Goal: Information Seeking & Learning: Learn about a topic

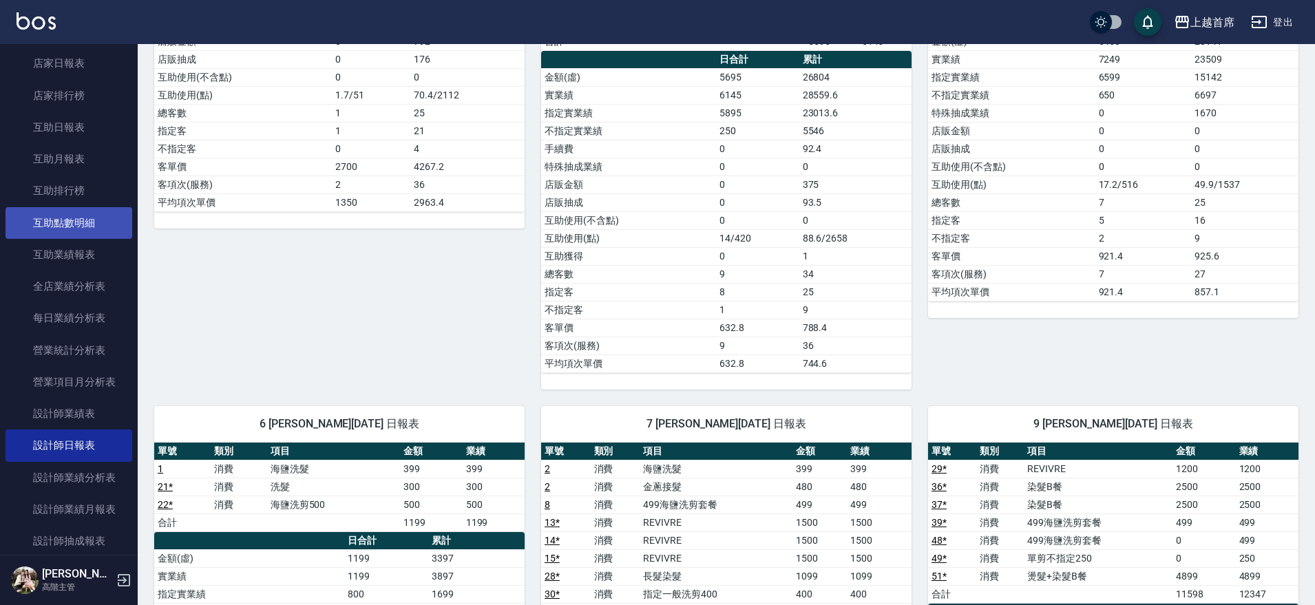
scroll to position [258, 0]
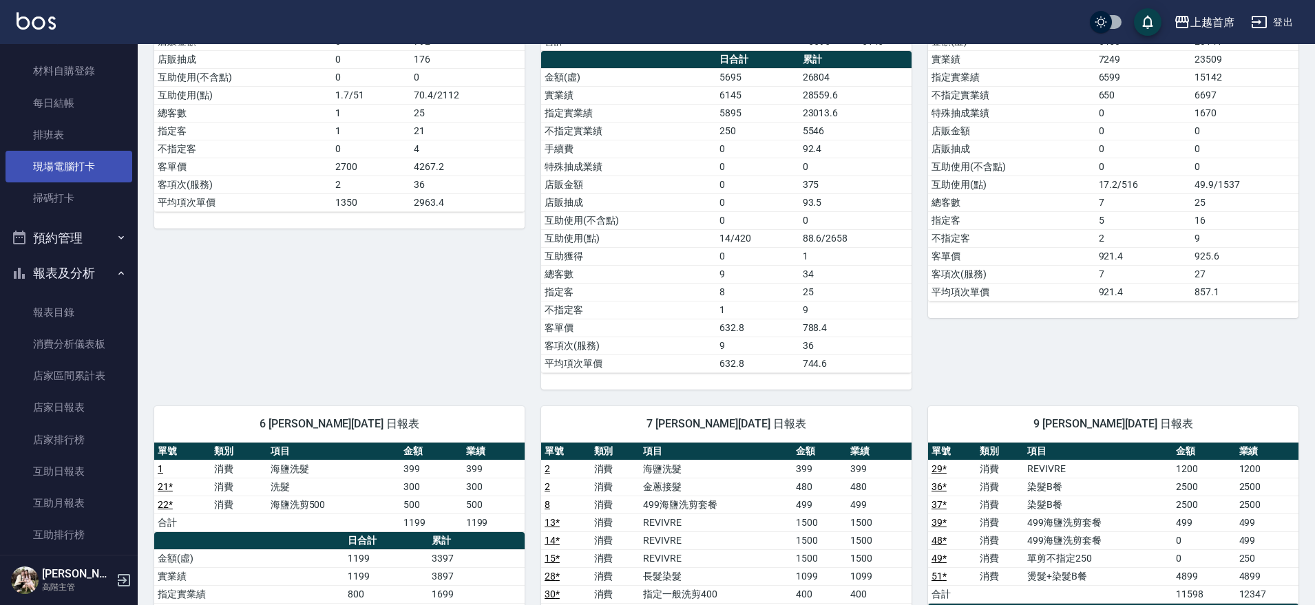
click at [80, 163] on link "現場電腦打卡" at bounding box center [69, 167] width 127 height 32
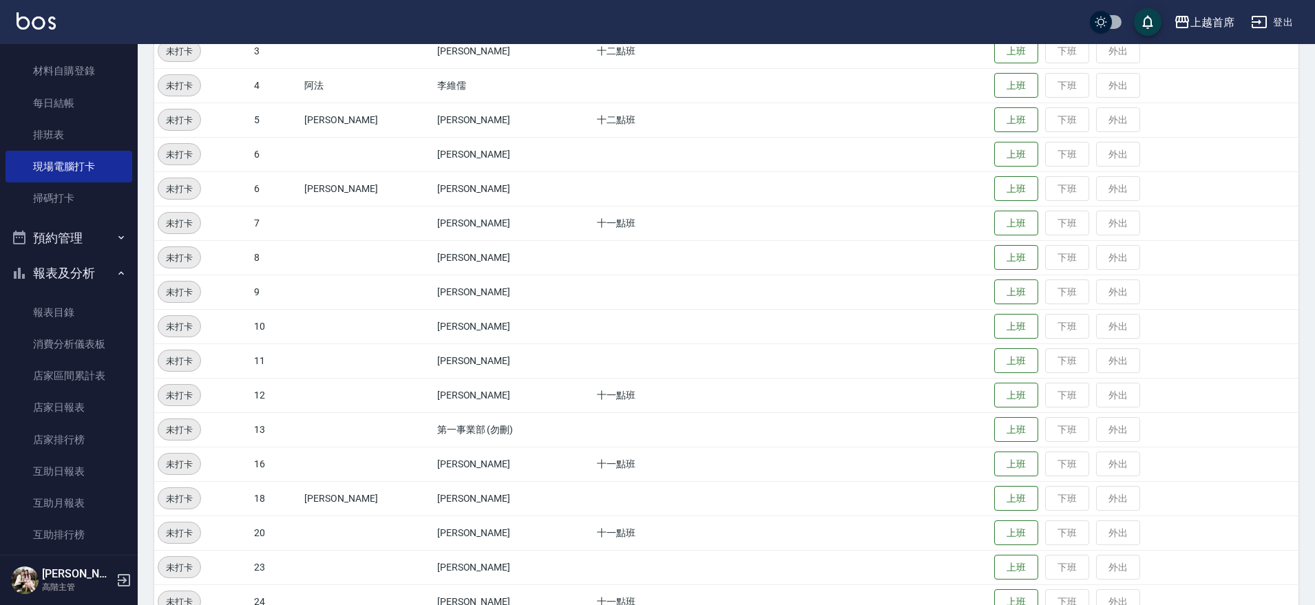
scroll to position [258, 0]
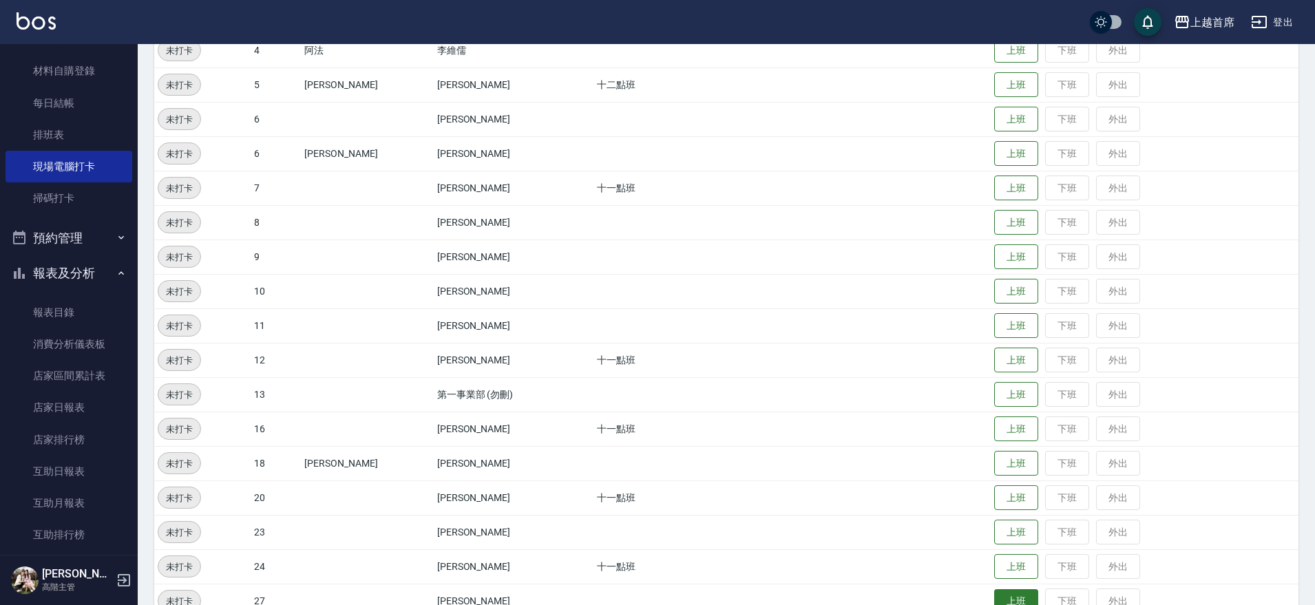
click at [1008, 593] on button "上班" at bounding box center [1016, 602] width 44 height 24
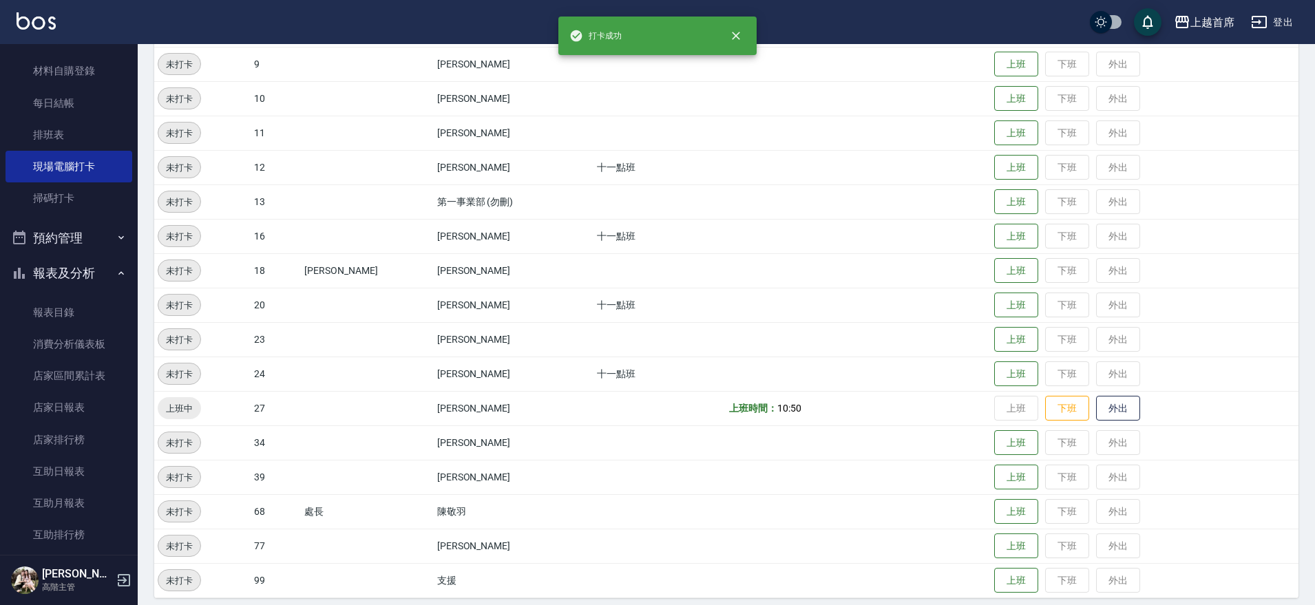
scroll to position [454, 0]
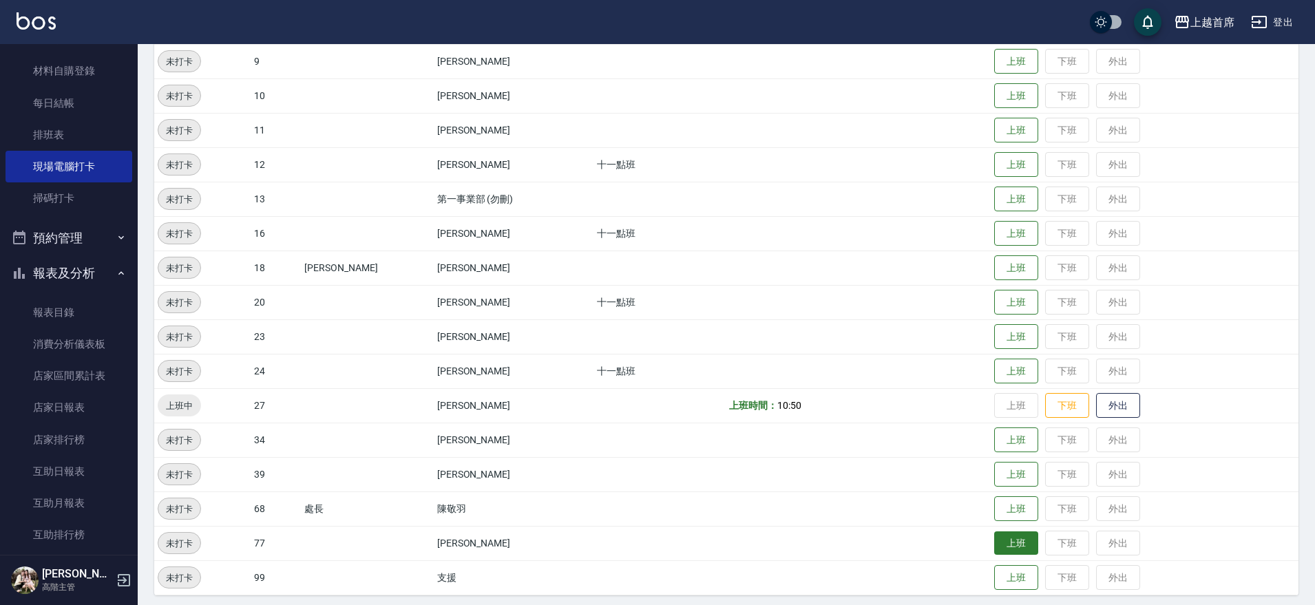
click at [1020, 543] on button "上班" at bounding box center [1016, 544] width 44 height 24
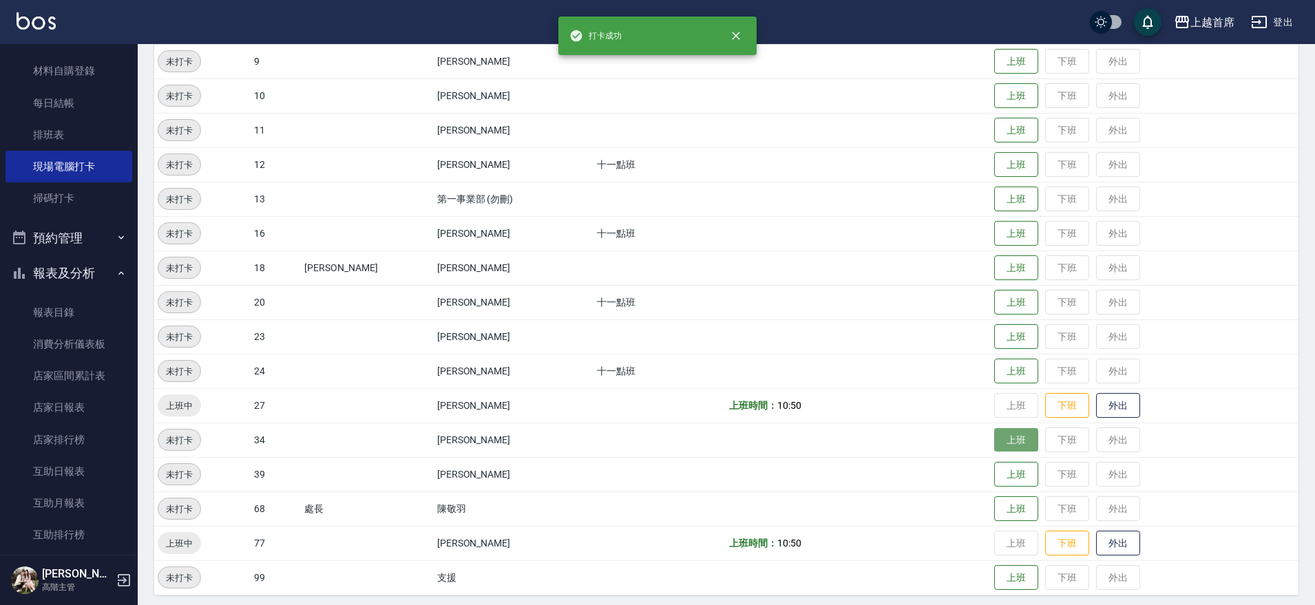
click at [997, 441] on button "上班" at bounding box center [1016, 440] width 44 height 24
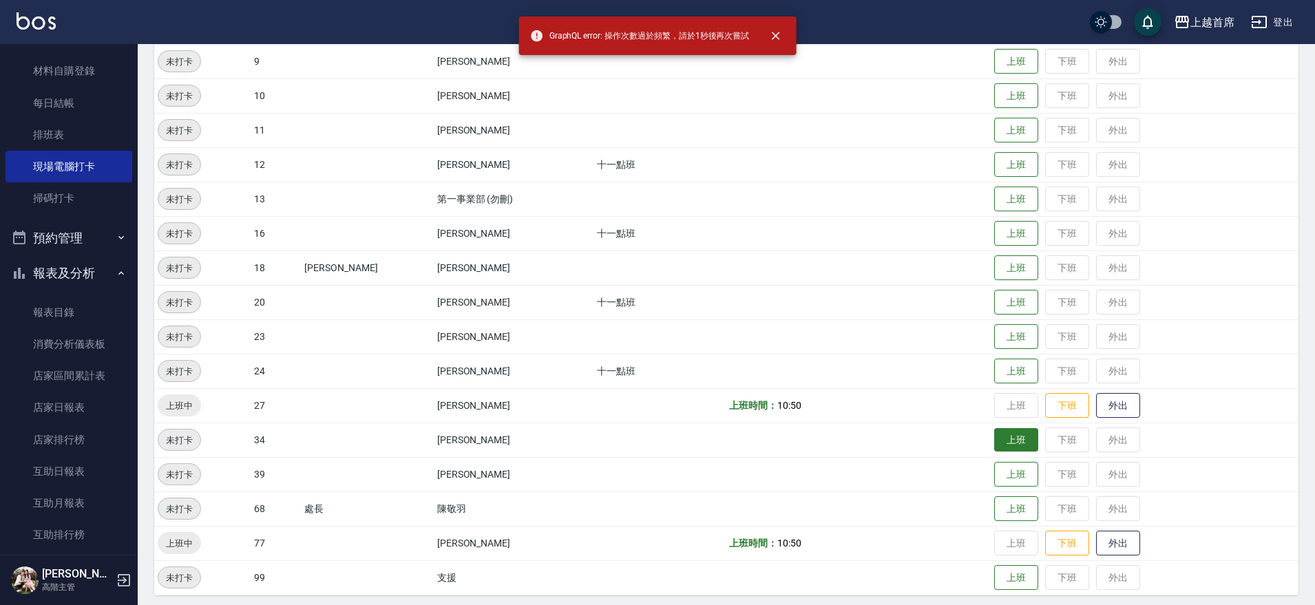
click at [994, 441] on button "上班" at bounding box center [1016, 440] width 44 height 24
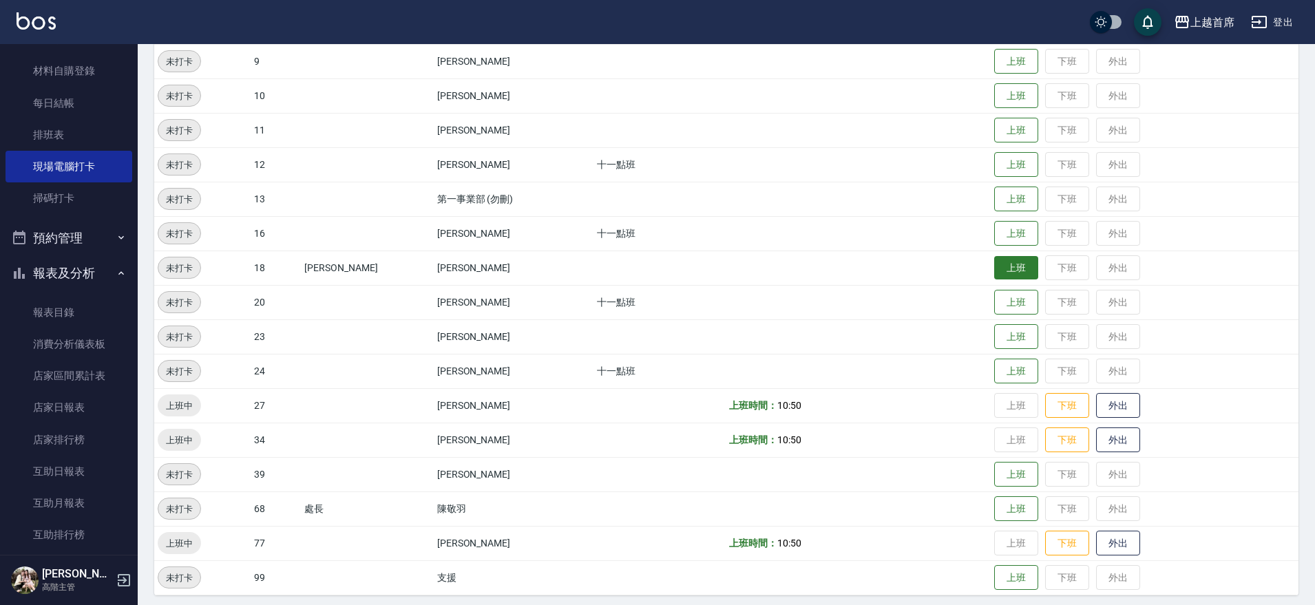
click at [1003, 270] on button "上班" at bounding box center [1016, 268] width 44 height 24
click at [1005, 468] on button "上班" at bounding box center [1016, 475] width 44 height 24
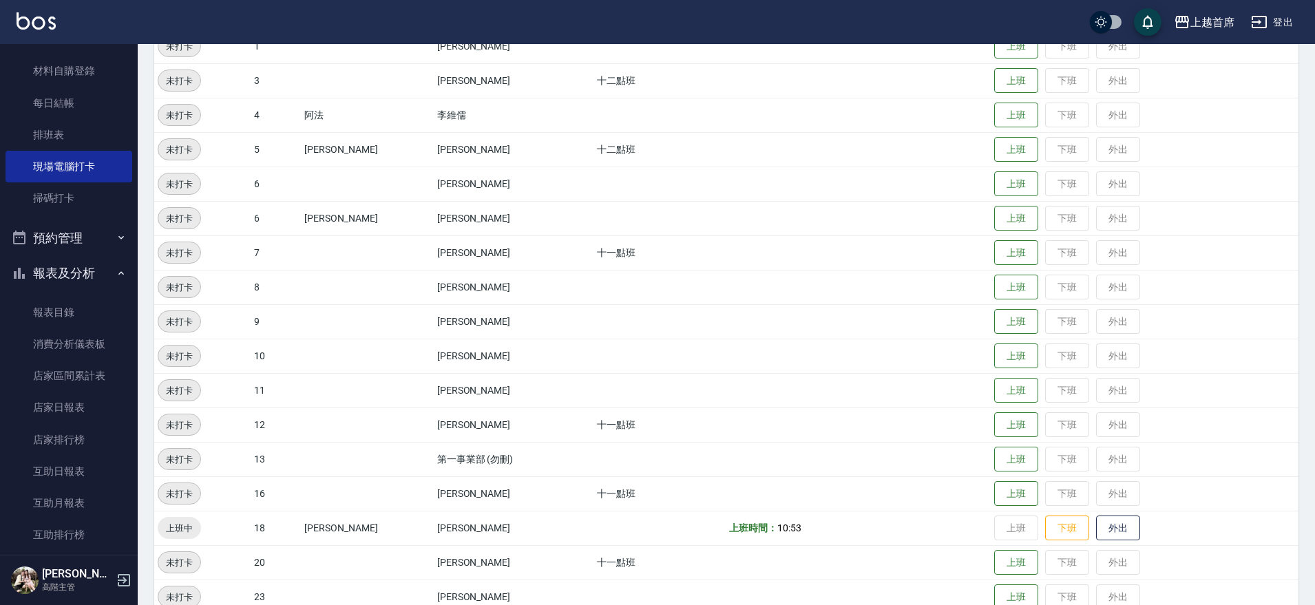
scroll to position [344, 0]
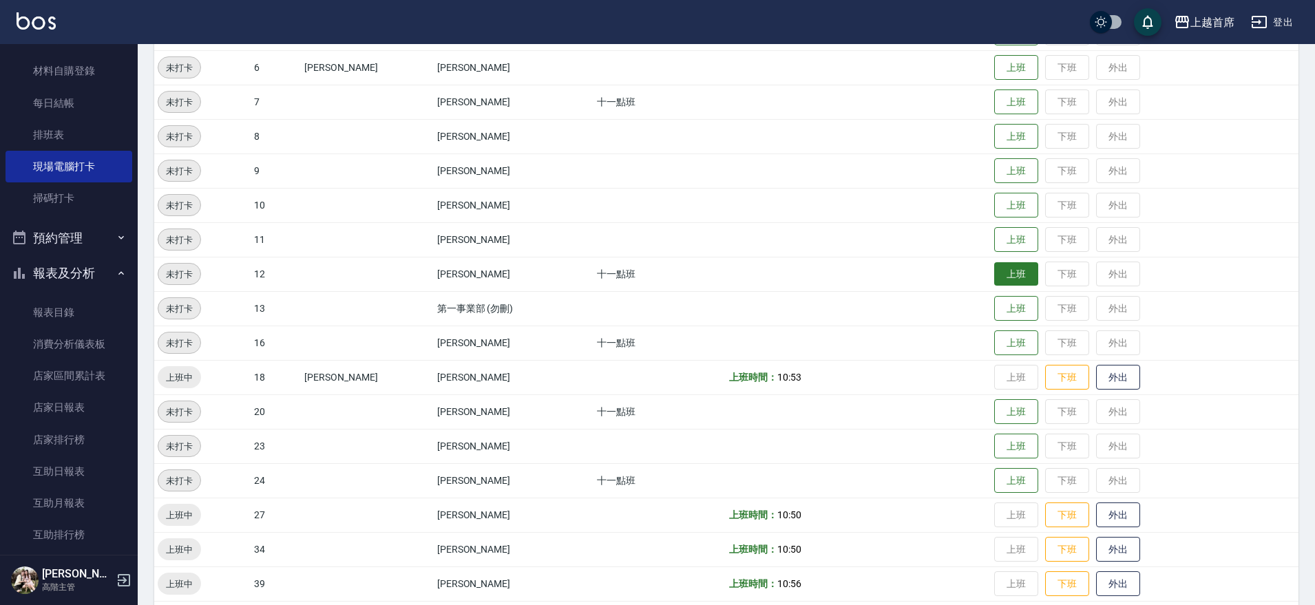
click at [1013, 269] on button "上班" at bounding box center [1016, 274] width 44 height 24
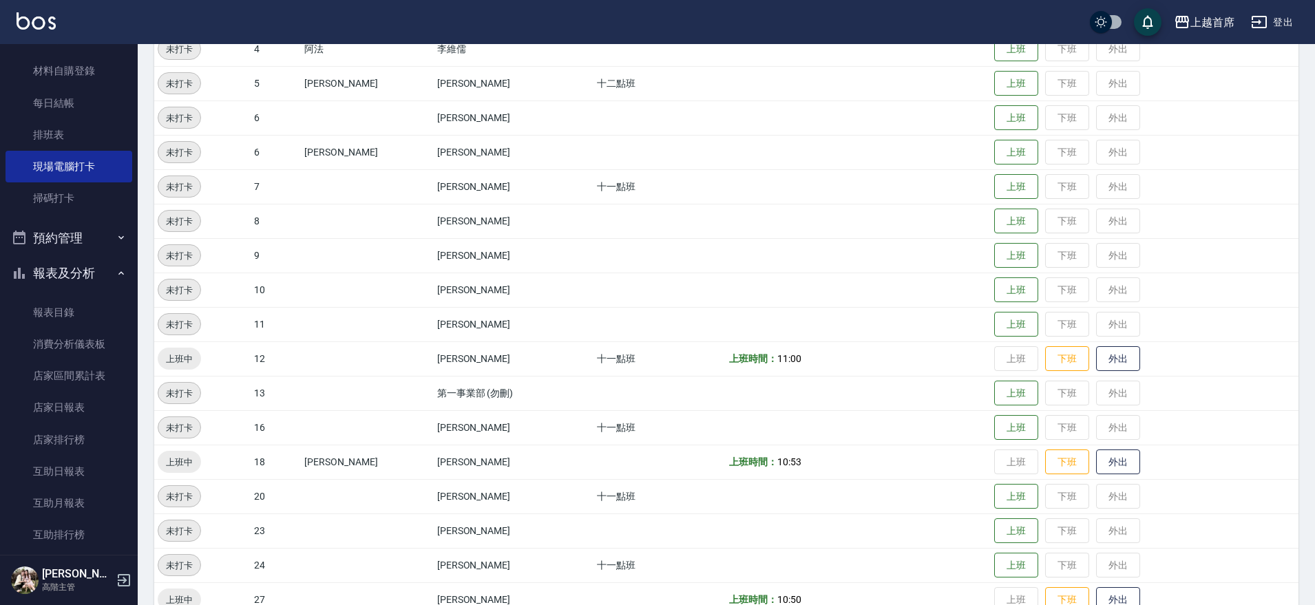
scroll to position [257, 0]
click at [1001, 85] on button "上班" at bounding box center [1016, 86] width 44 height 24
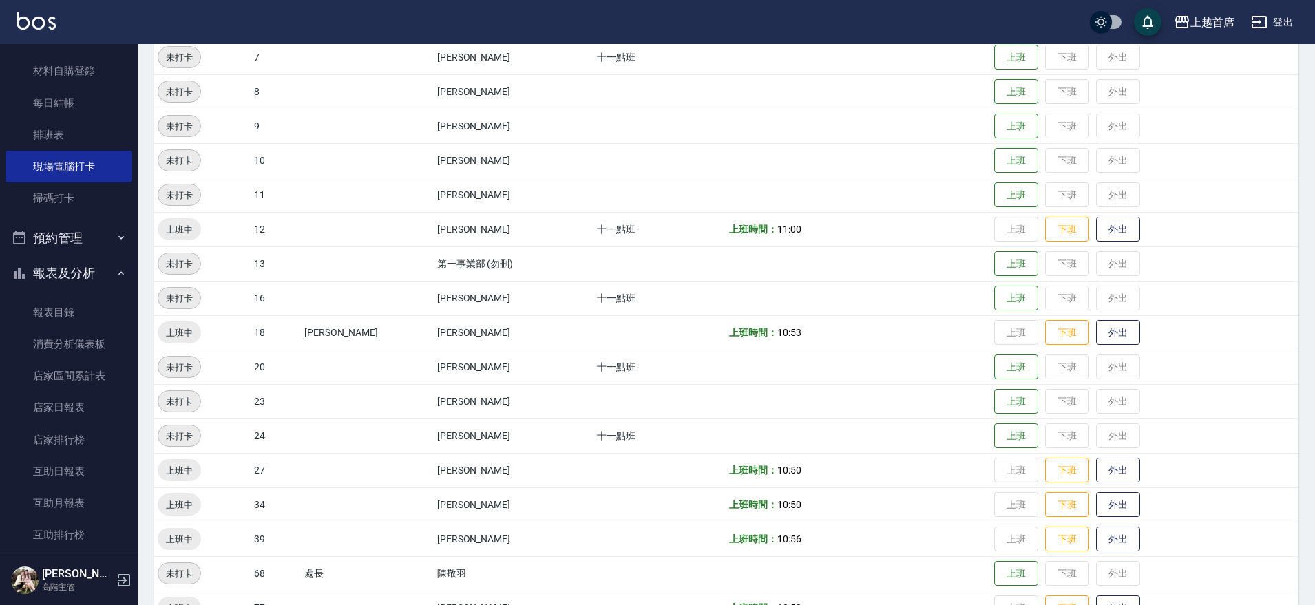
scroll to position [397, 0]
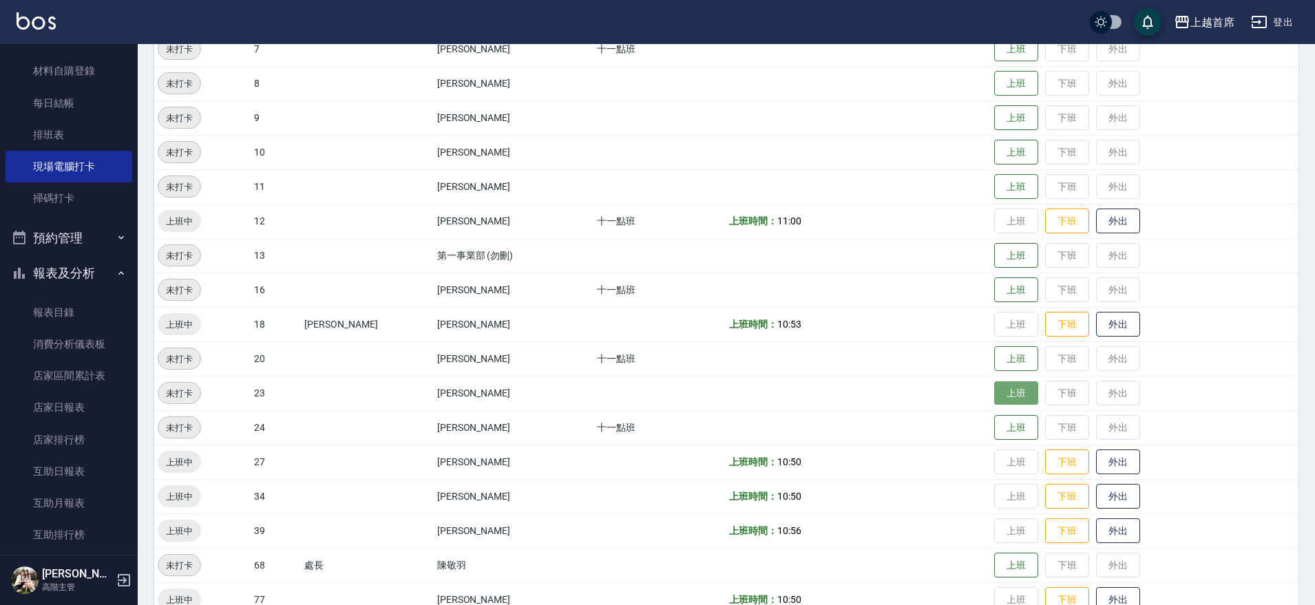
click at [1012, 396] on button "上班" at bounding box center [1016, 394] width 44 height 24
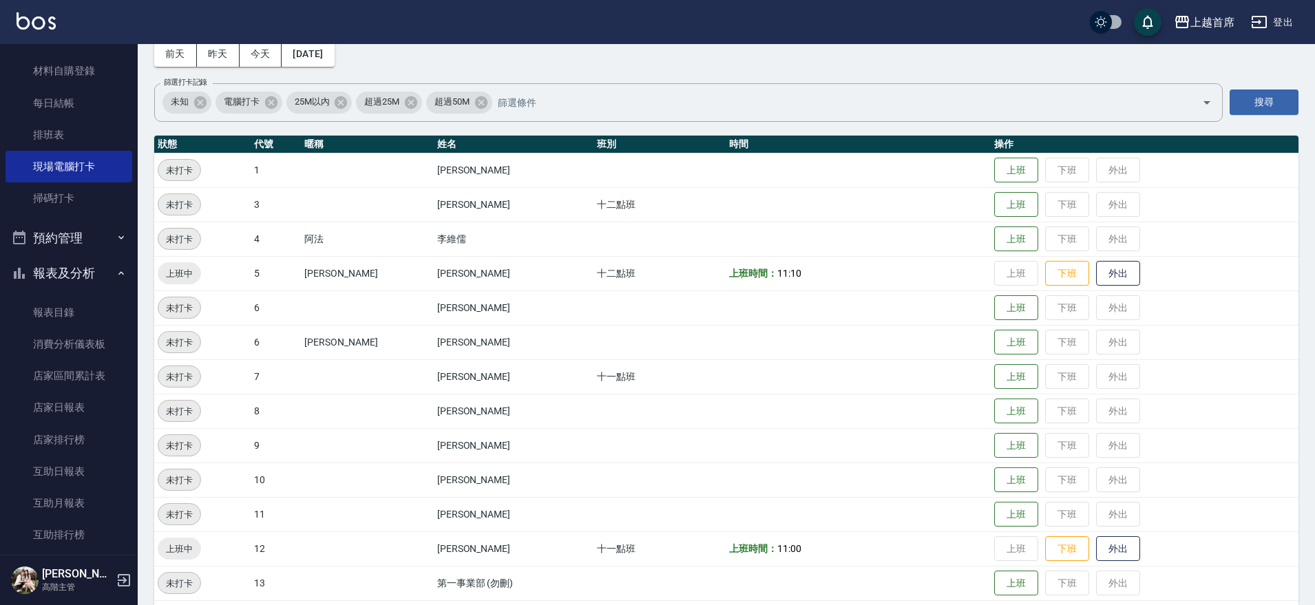
scroll to position [172, 0]
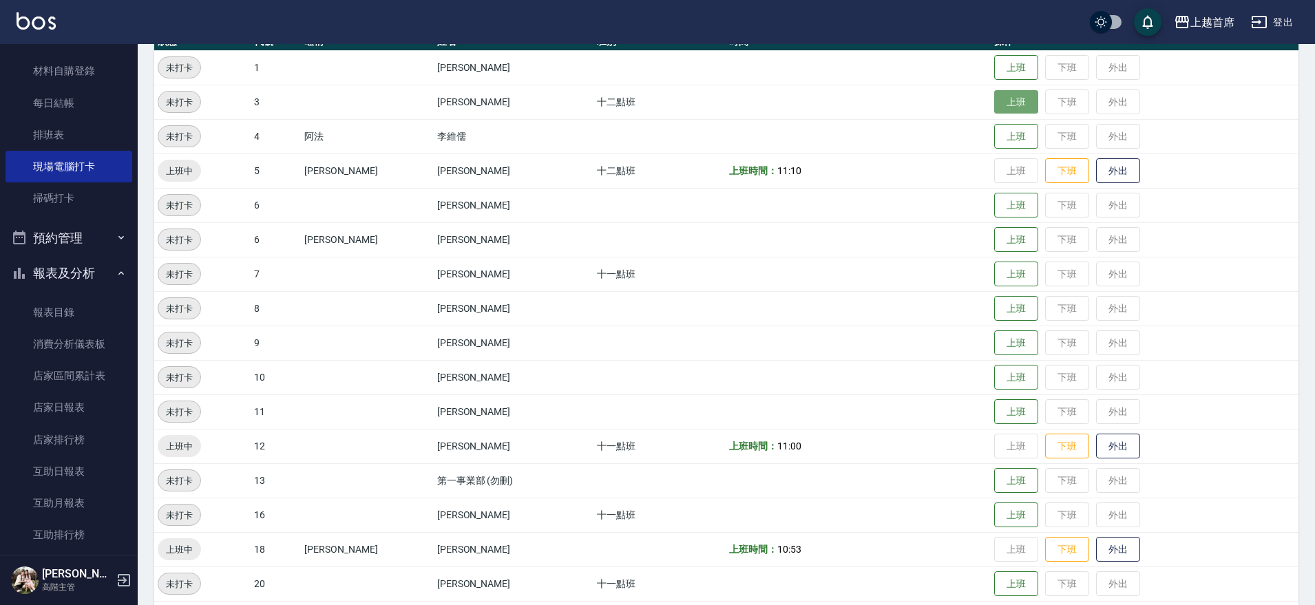
click at [1005, 105] on button "上班" at bounding box center [1016, 102] width 44 height 24
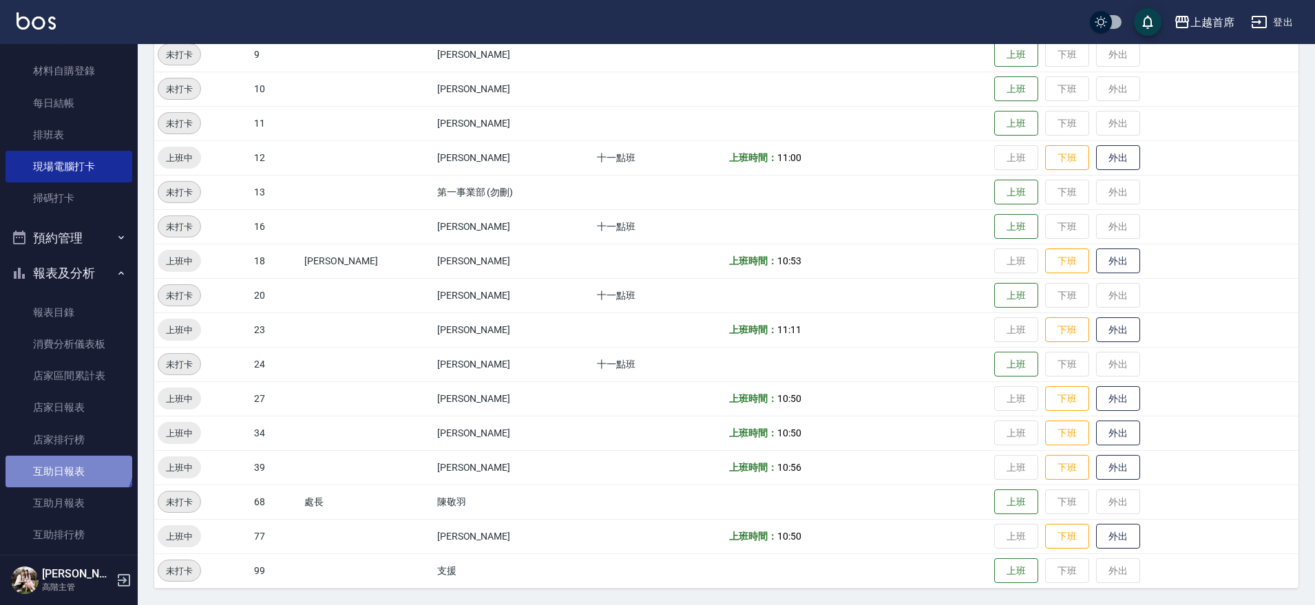
click at [67, 461] on link "互助日報表" at bounding box center [69, 472] width 127 height 32
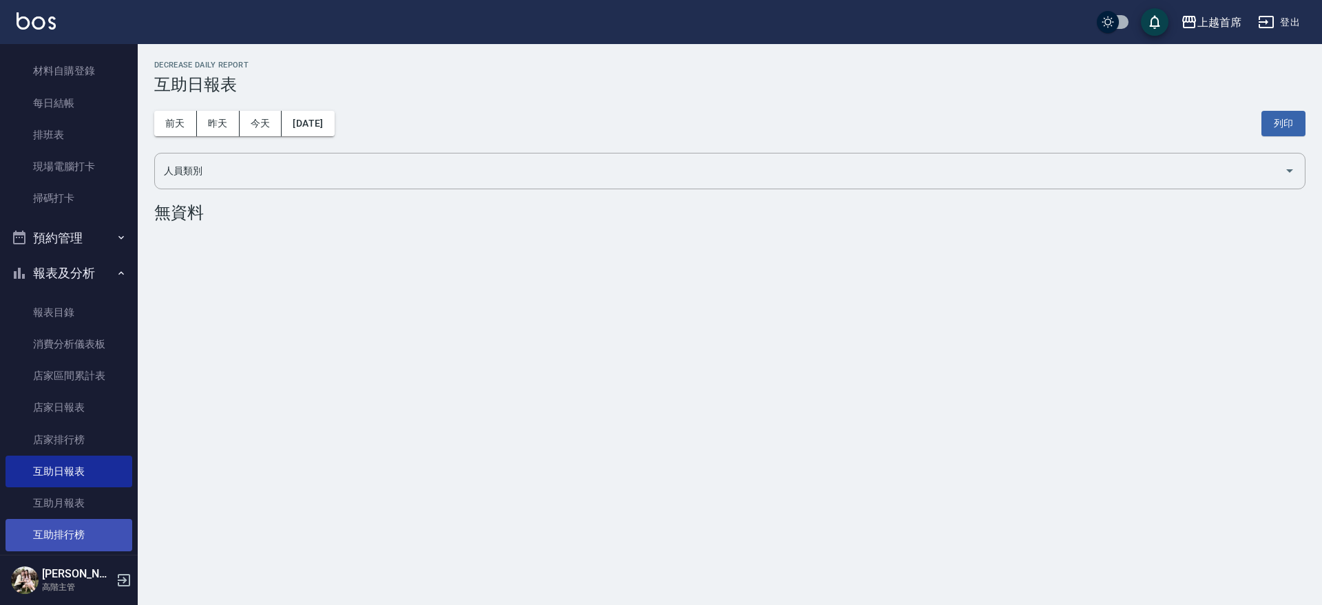
click at [78, 530] on link "互助排行榜" at bounding box center [69, 535] width 127 height 32
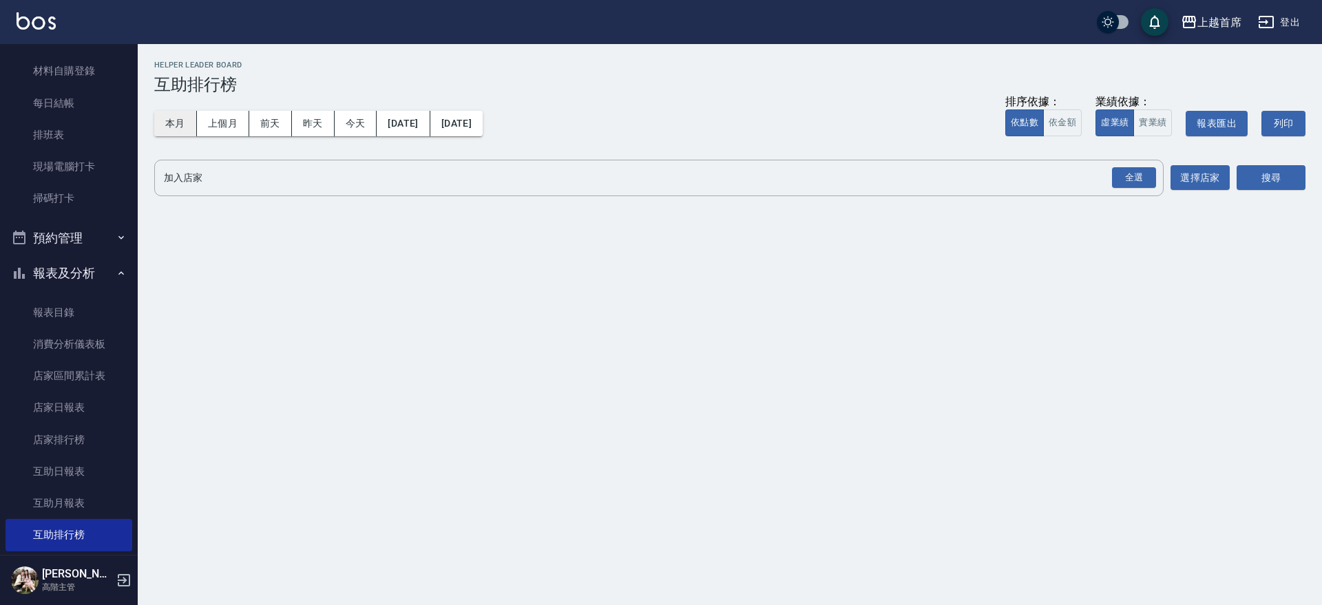
click at [175, 124] on button "本月" at bounding box center [175, 123] width 43 height 25
click at [1145, 176] on div "全選" at bounding box center [1134, 177] width 44 height 21
click at [1268, 176] on button "搜尋" at bounding box center [1271, 178] width 69 height 25
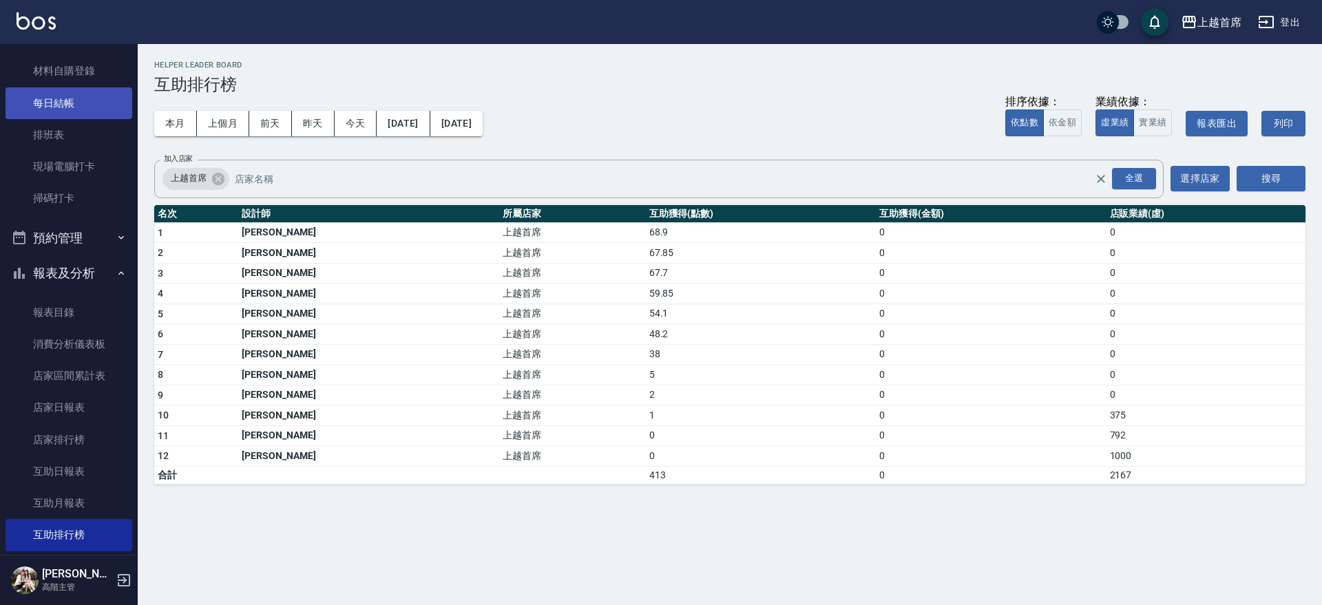
click at [81, 107] on link "每日結帳" at bounding box center [69, 103] width 127 height 32
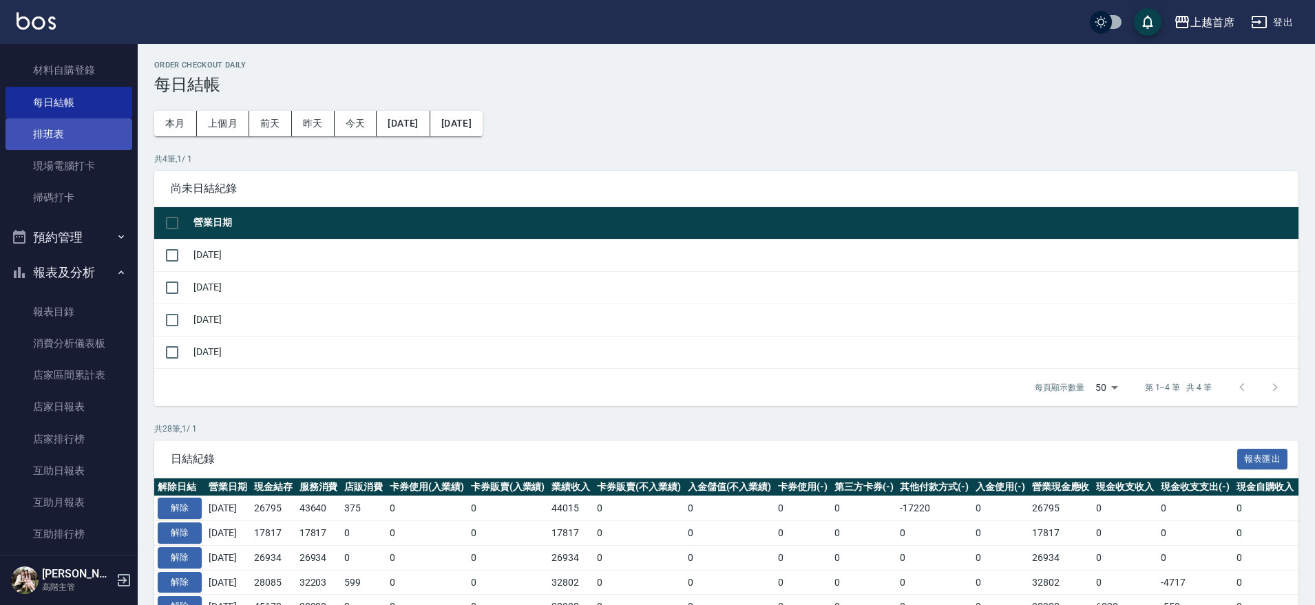
scroll to position [258, 0]
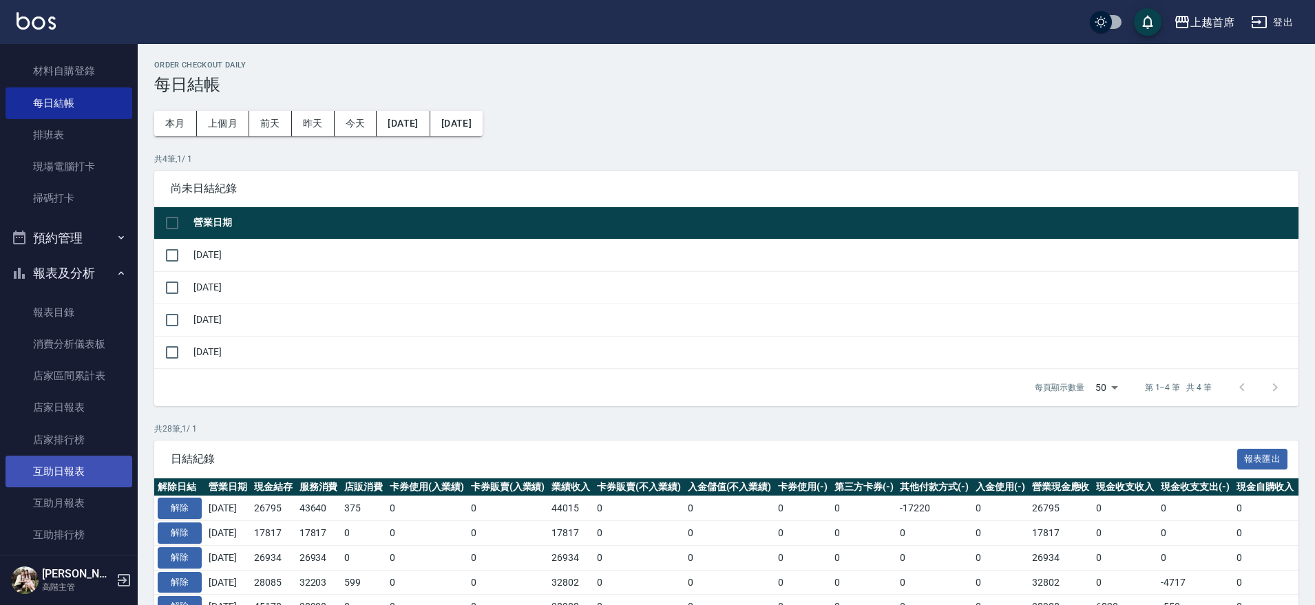
click at [60, 464] on link "互助日報表" at bounding box center [69, 472] width 127 height 32
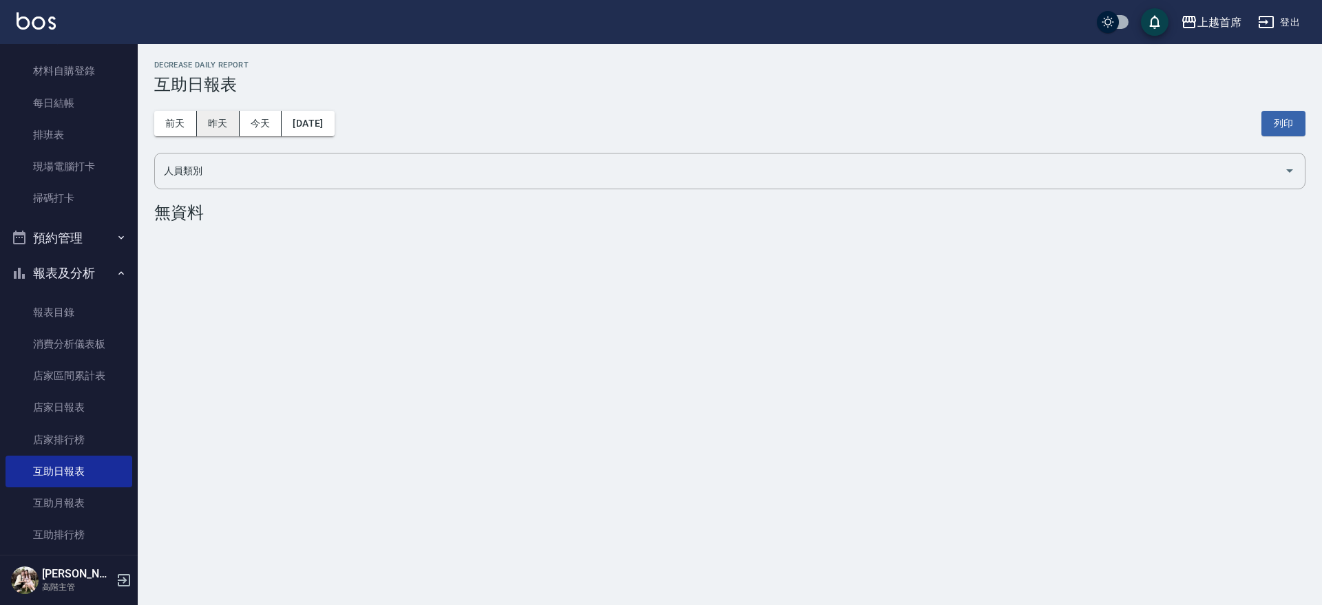
click at [214, 127] on button "昨天" at bounding box center [218, 123] width 43 height 25
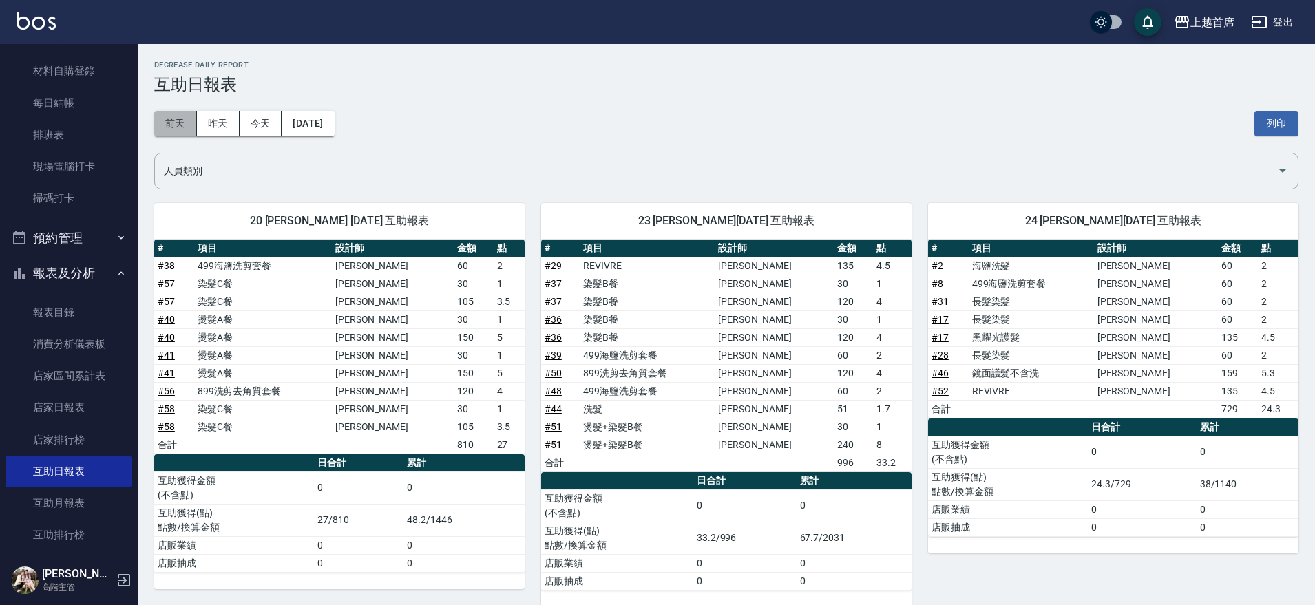
click at [165, 112] on button "前天" at bounding box center [175, 123] width 43 height 25
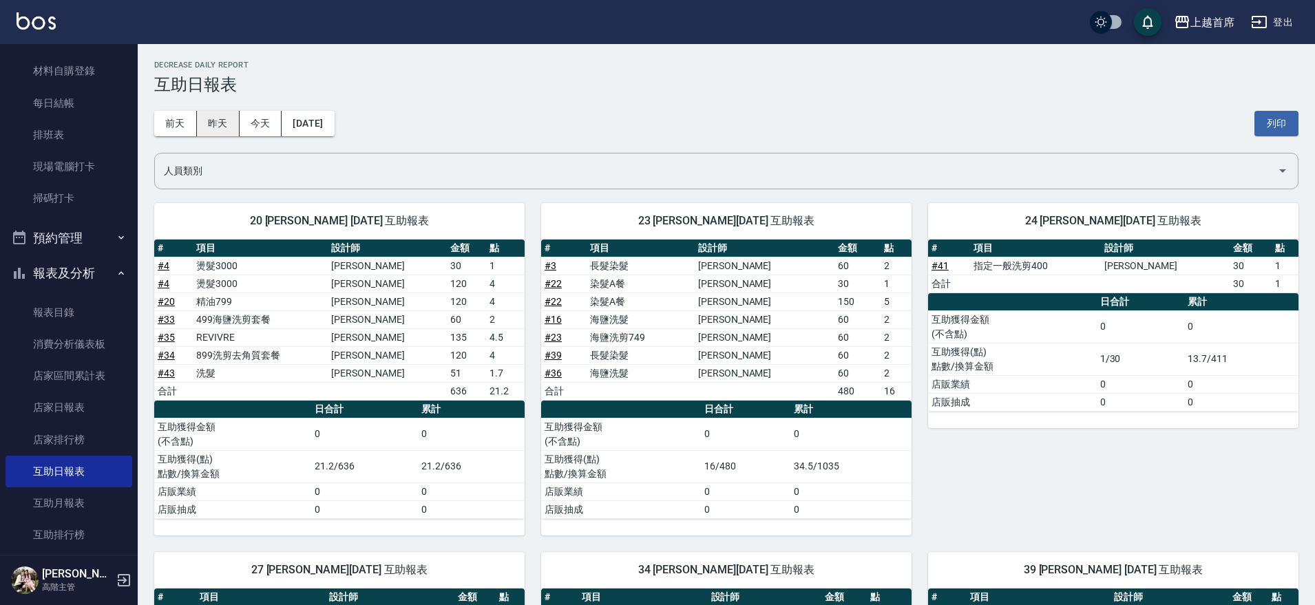
click at [233, 118] on button "昨天" at bounding box center [218, 123] width 43 height 25
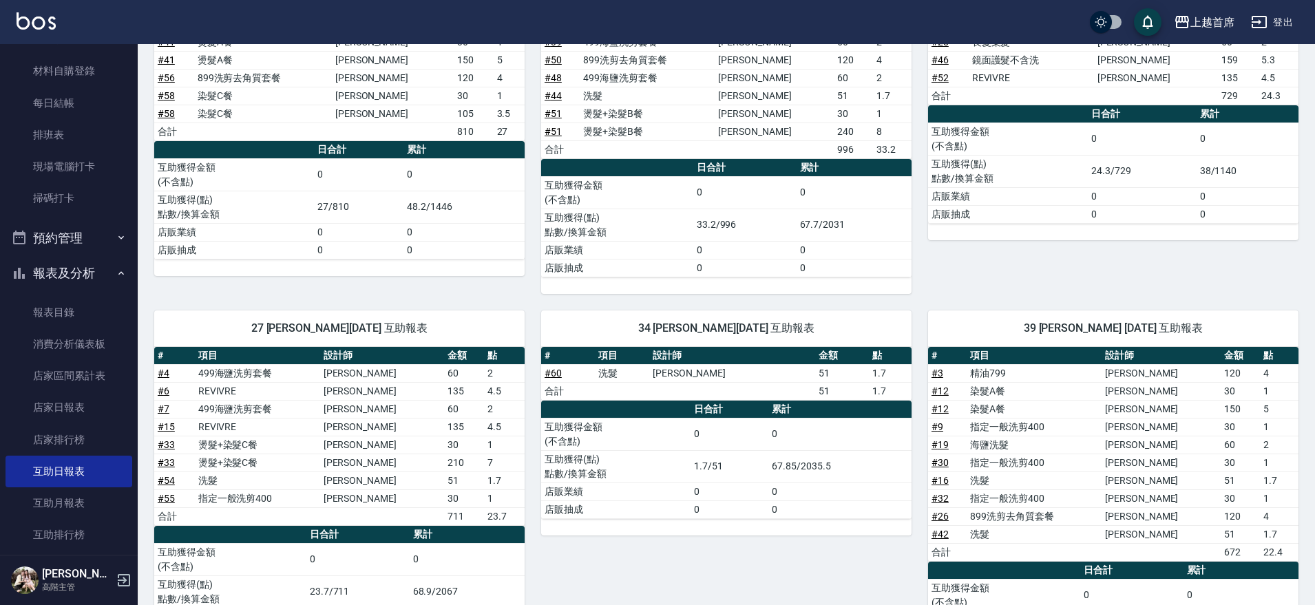
scroll to position [333, 0]
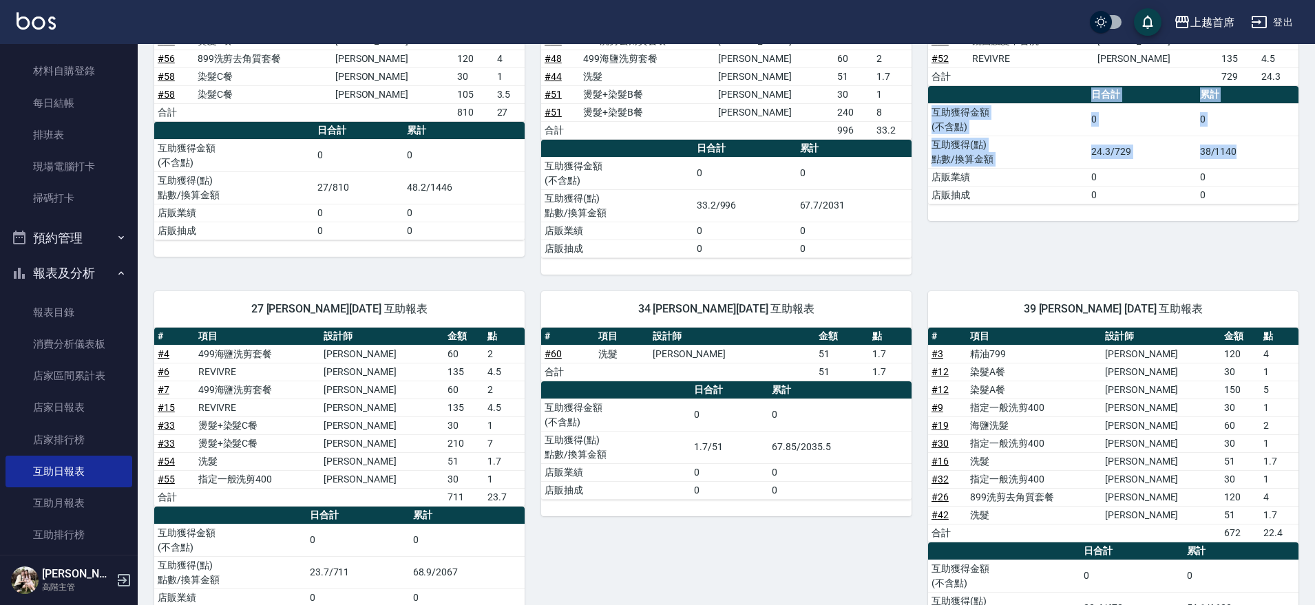
drag, startPoint x: 1313, startPoint y: 224, endPoint x: 1298, endPoint y: 149, distance: 76.6
click at [1298, 149] on div "上越首席 [DATE] 互助日報表 列印時間： [DATE][PHONE_NUMBER]:51 Decrease Daily Report 互助日報表 [DA…" at bounding box center [727, 413] width 1178 height 1404
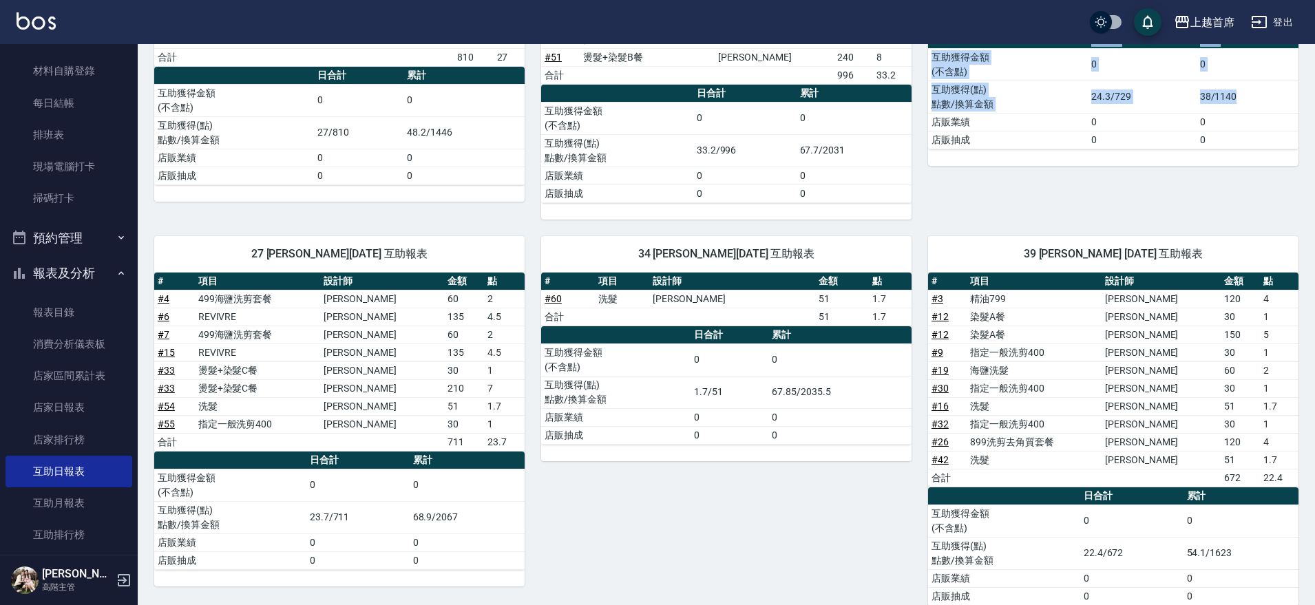
scroll to position [396, 0]
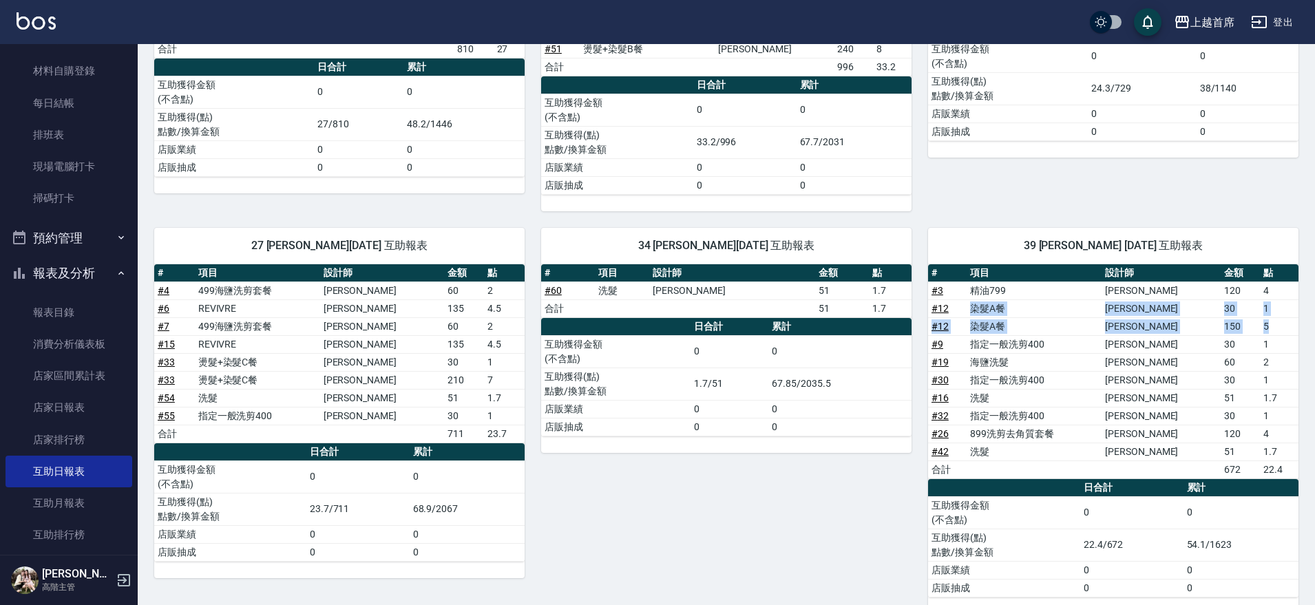
drag, startPoint x: 958, startPoint y: 304, endPoint x: 1276, endPoint y: 323, distance: 318.7
click at [1276, 323] on tbody "# 3 精油799 [PERSON_NAME]120 4 # 12 染髮A餐 [PERSON_NAME] 30 1 # 12 染髮A餐 [PERSON_NAM…" at bounding box center [1113, 380] width 371 height 197
drag, startPoint x: 486, startPoint y: 395, endPoint x: 514, endPoint y: 399, distance: 27.9
click at [514, 399] on td "1.7" at bounding box center [504, 398] width 41 height 18
click at [1272, 314] on td "1" at bounding box center [1279, 309] width 39 height 18
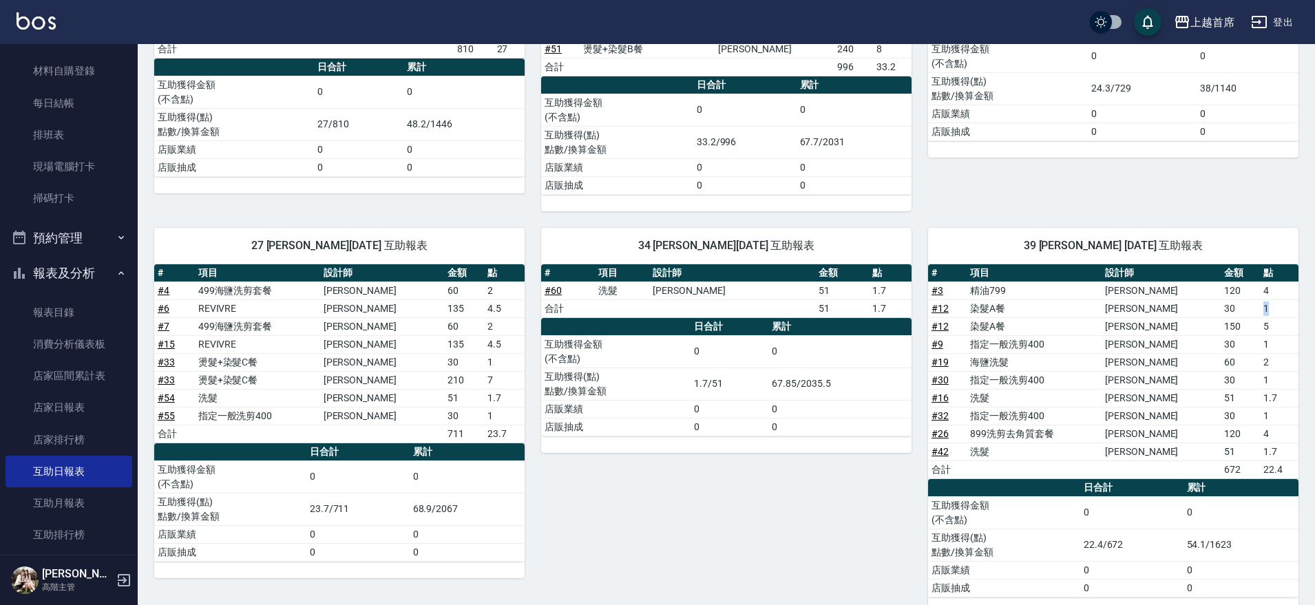
drag, startPoint x: 1241, startPoint y: 304, endPoint x: 1243, endPoint y: 333, distance: 28.3
click at [1259, 314] on tr "# 12 染髮A餐 [PERSON_NAME] 30 1" at bounding box center [1113, 309] width 371 height 18
drag, startPoint x: 1251, startPoint y: 341, endPoint x: 1269, endPoint y: 342, distance: 18.0
click at [1269, 342] on tr "# 9 指定一般洗剪400 [PERSON_NAME]30 1" at bounding box center [1113, 344] width 371 height 18
drag, startPoint x: 1250, startPoint y: 382, endPoint x: 1273, endPoint y: 382, distance: 23.4
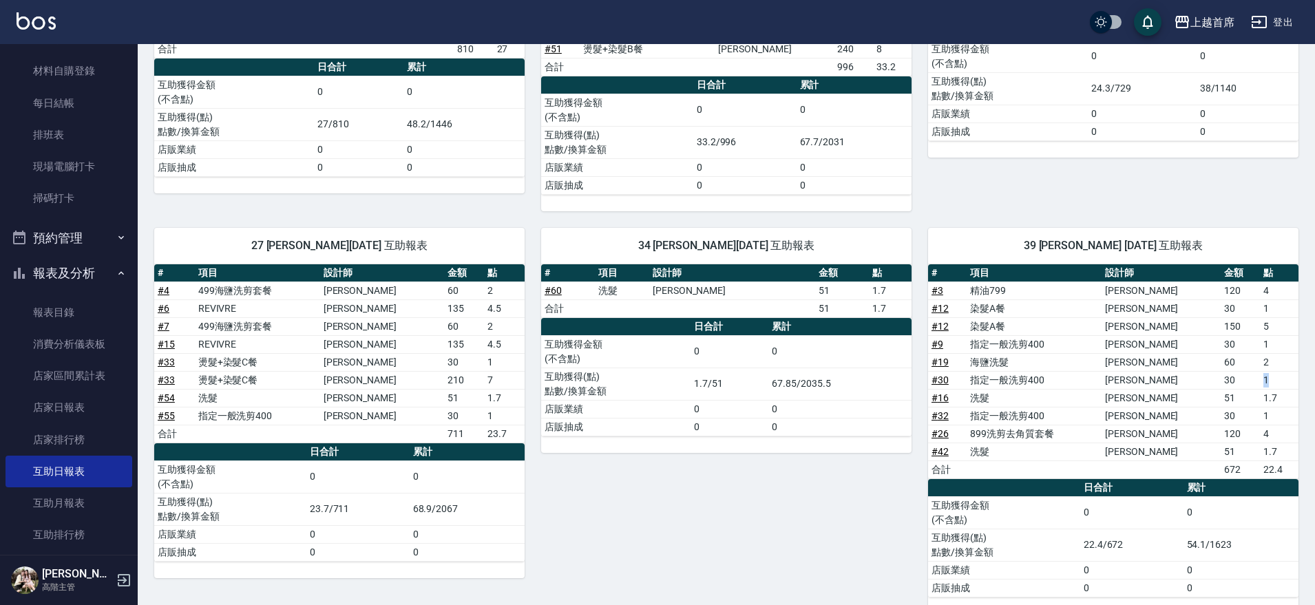
click at [1273, 382] on tr "# 30 指定一般洗剪400 [PERSON_NAME]30 1" at bounding box center [1113, 380] width 371 height 18
drag, startPoint x: 1254, startPoint y: 418, endPoint x: 1267, endPoint y: 421, distance: 13.4
click at [1267, 421] on td "1" at bounding box center [1279, 416] width 39 height 18
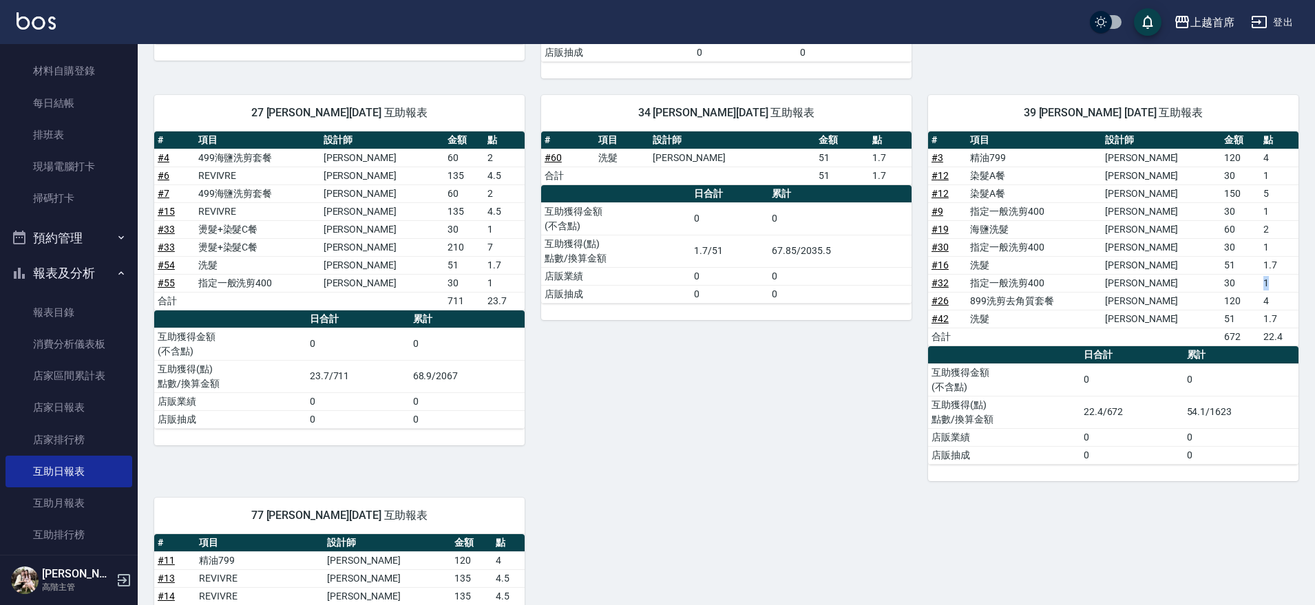
scroll to position [842, 0]
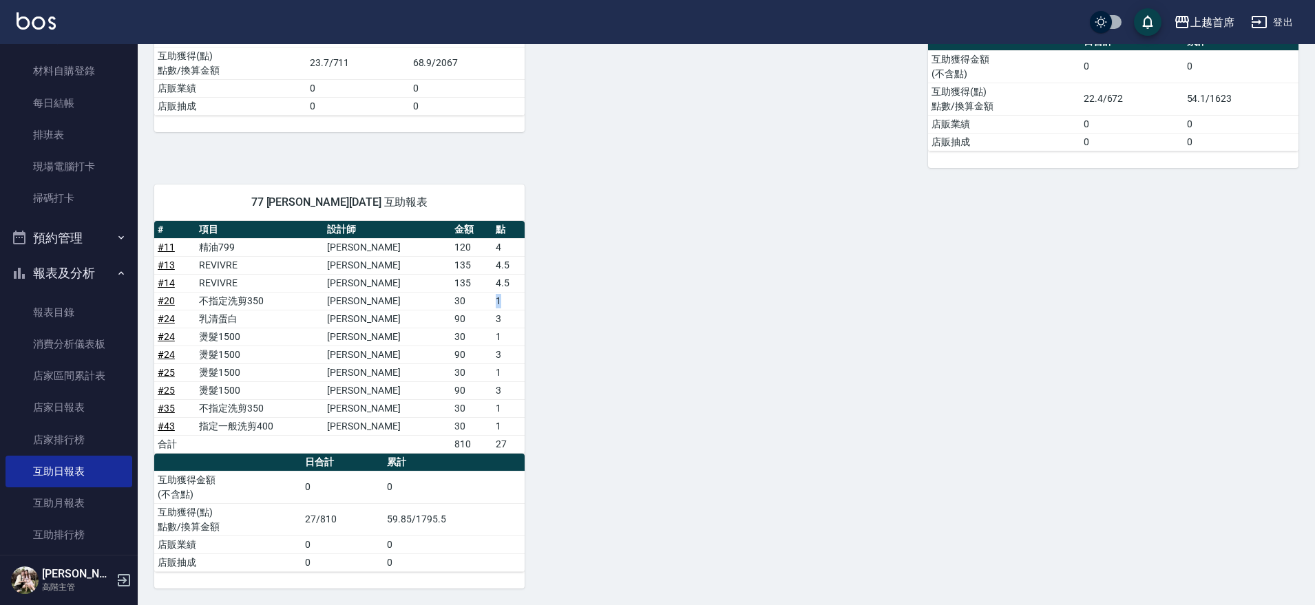
drag, startPoint x: 484, startPoint y: 302, endPoint x: 501, endPoint y: 305, distance: 17.6
click at [508, 306] on tr "# 20 不指定洗剪350 [PERSON_NAME]30 1" at bounding box center [339, 301] width 371 height 18
drag, startPoint x: 474, startPoint y: 333, endPoint x: 495, endPoint y: 336, distance: 21.6
click at [495, 336] on tr "# 24 燙髮1500 [PERSON_NAME] 30 1" at bounding box center [339, 337] width 371 height 18
drag, startPoint x: 478, startPoint y: 377, endPoint x: 483, endPoint y: 394, distance: 17.2
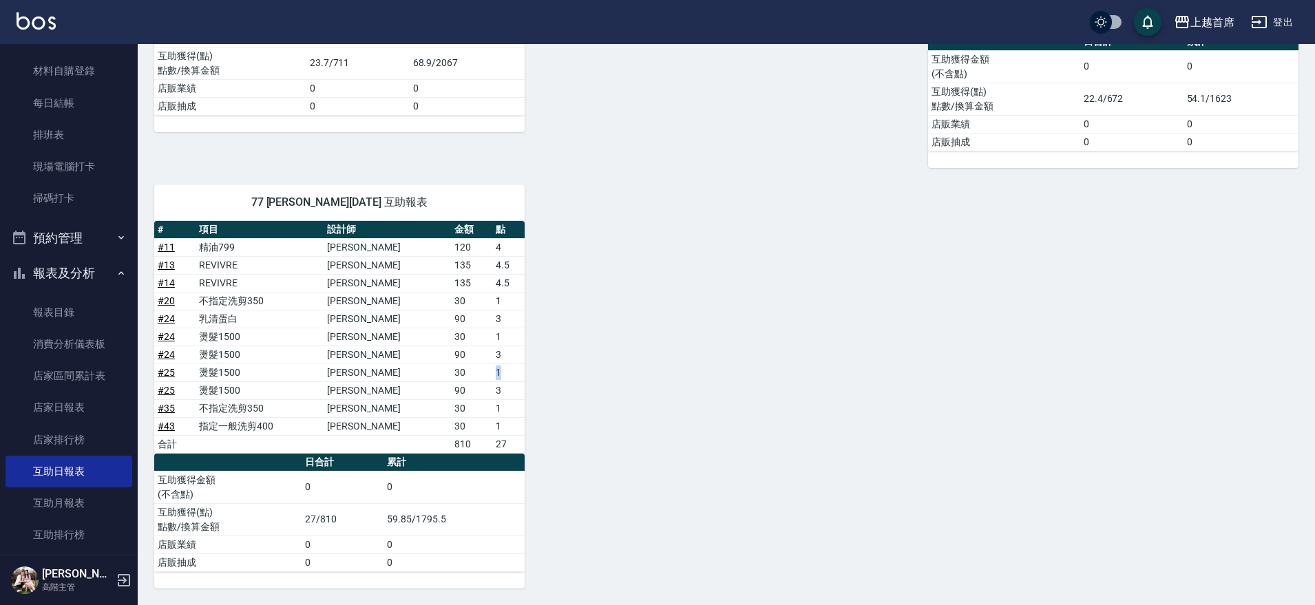
click at [490, 389] on tbody "# 11 精油799 [PERSON_NAME]120 4 # 13 REVIVRE [PERSON_NAME]135 4.5 # 14 REVIVRE [P…" at bounding box center [339, 345] width 371 height 215
drag, startPoint x: 479, startPoint y: 408, endPoint x: 510, endPoint y: 417, distance: 32.1
click at [512, 419] on tbody "# 11 精油799 [PERSON_NAME]120 4 # 13 REVIVRE [PERSON_NAME]135 4.5 # 14 REVIVRE [P…" at bounding box center [339, 345] width 371 height 215
drag, startPoint x: 577, startPoint y: 342, endPoint x: 570, endPoint y: 338, distance: 8.0
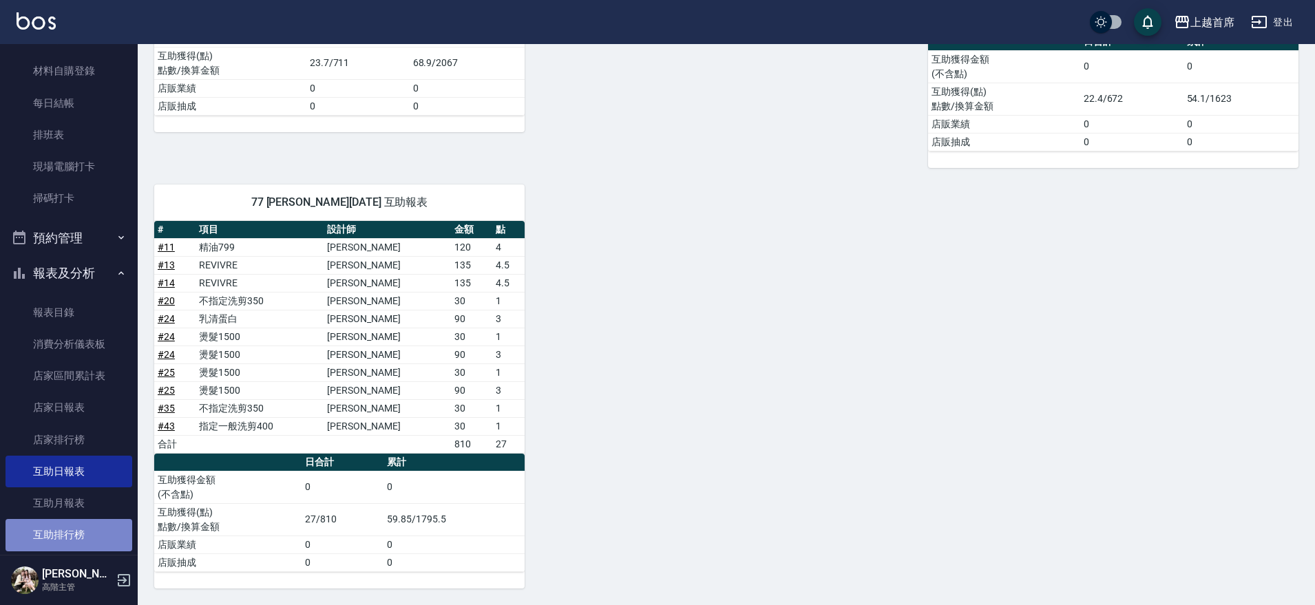
click at [85, 523] on link "互助排行榜" at bounding box center [69, 535] width 127 height 32
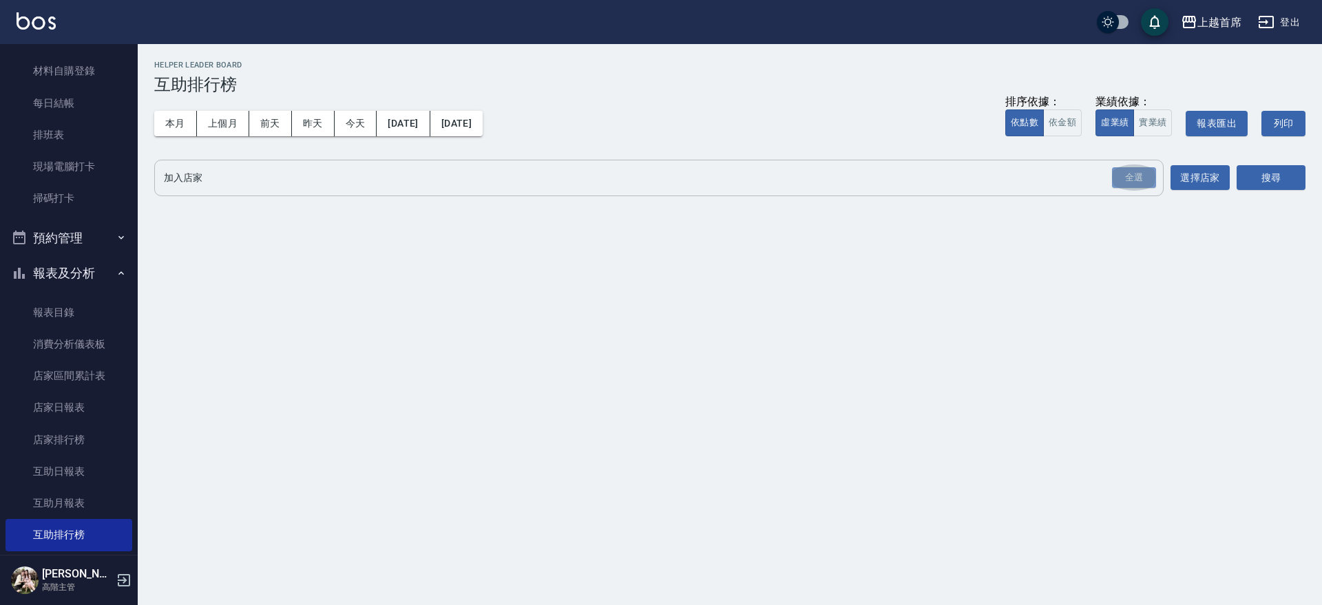
drag, startPoint x: 1120, startPoint y: 183, endPoint x: 1136, endPoint y: 167, distance: 22.9
click at [1127, 177] on div "全選" at bounding box center [1134, 177] width 44 height 21
click at [1286, 171] on button "搜尋" at bounding box center [1271, 178] width 69 height 25
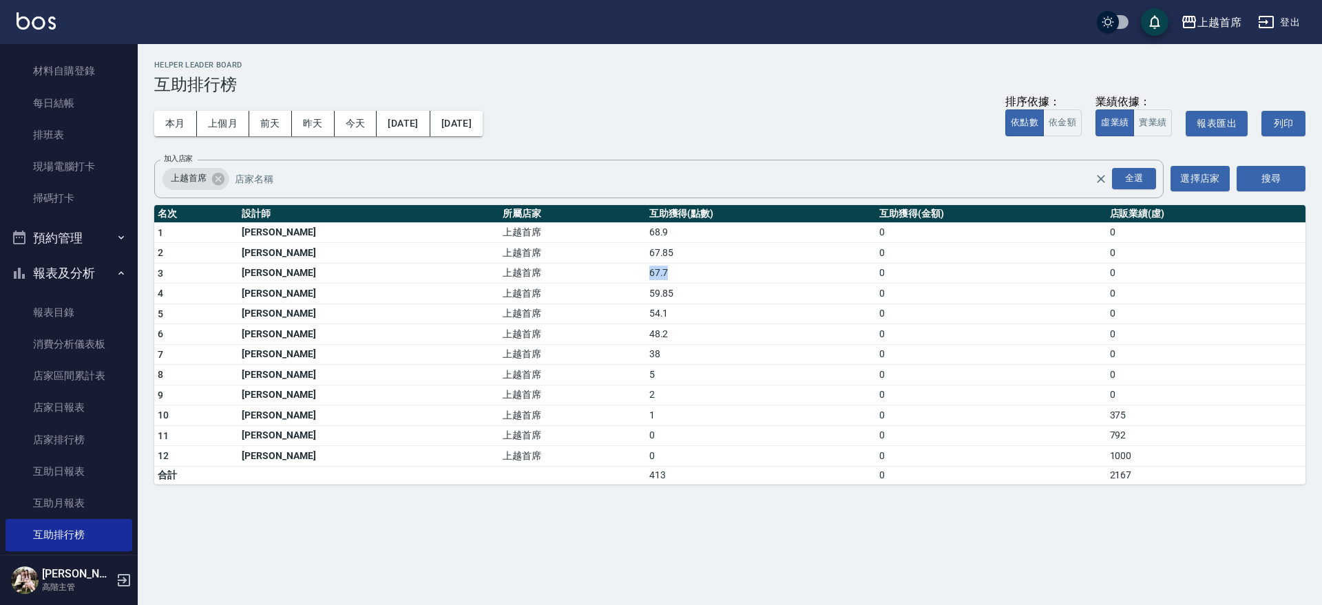
drag, startPoint x: 568, startPoint y: 274, endPoint x: 643, endPoint y: 274, distance: 75.1
click at [643, 274] on tr "3 [PERSON_NAME]首席 67.7 0 0" at bounding box center [729, 273] width 1151 height 21
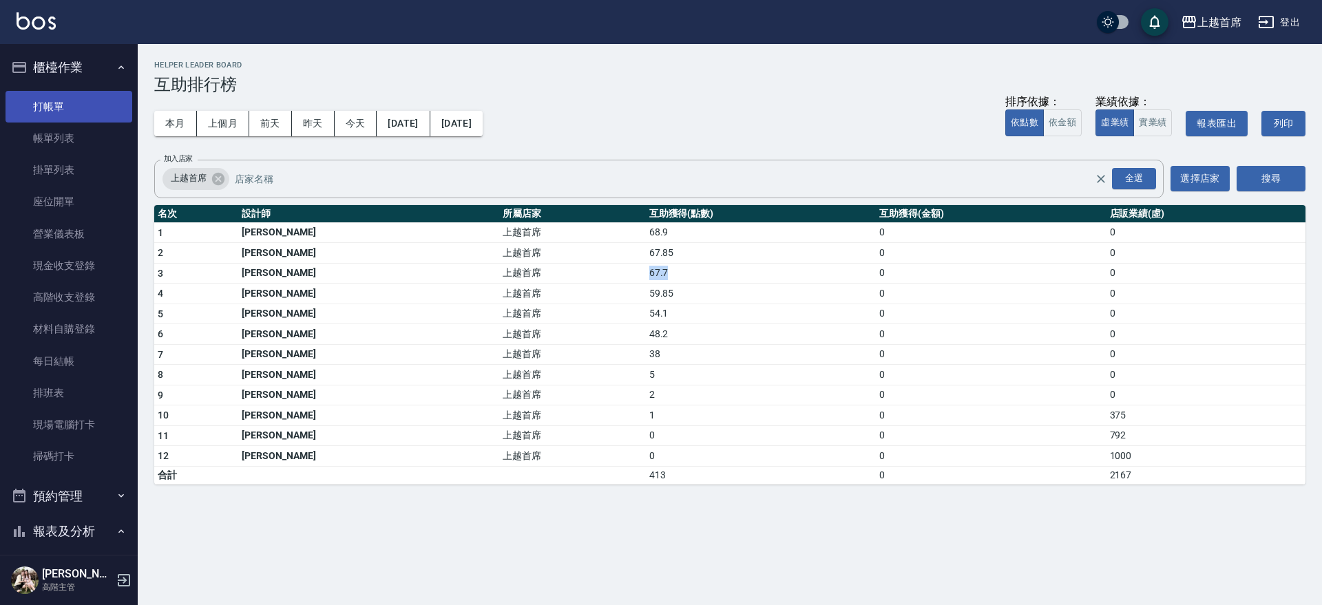
click at [76, 103] on link "打帳單" at bounding box center [69, 107] width 127 height 32
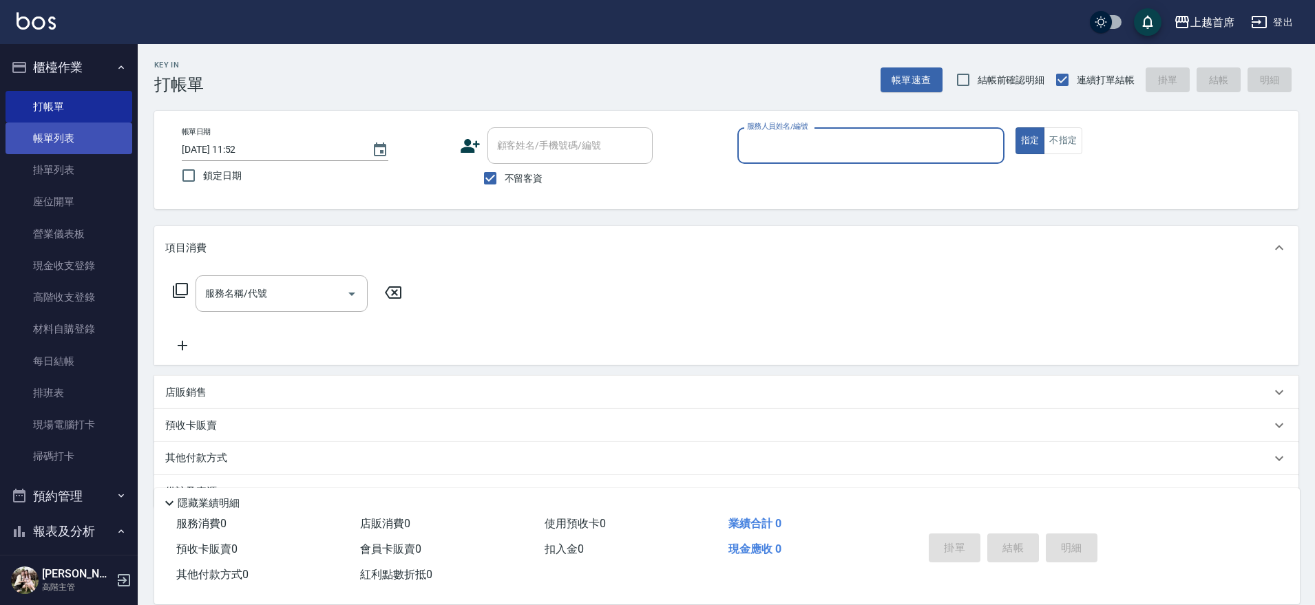
click at [62, 141] on link "帳單列表" at bounding box center [69, 139] width 127 height 32
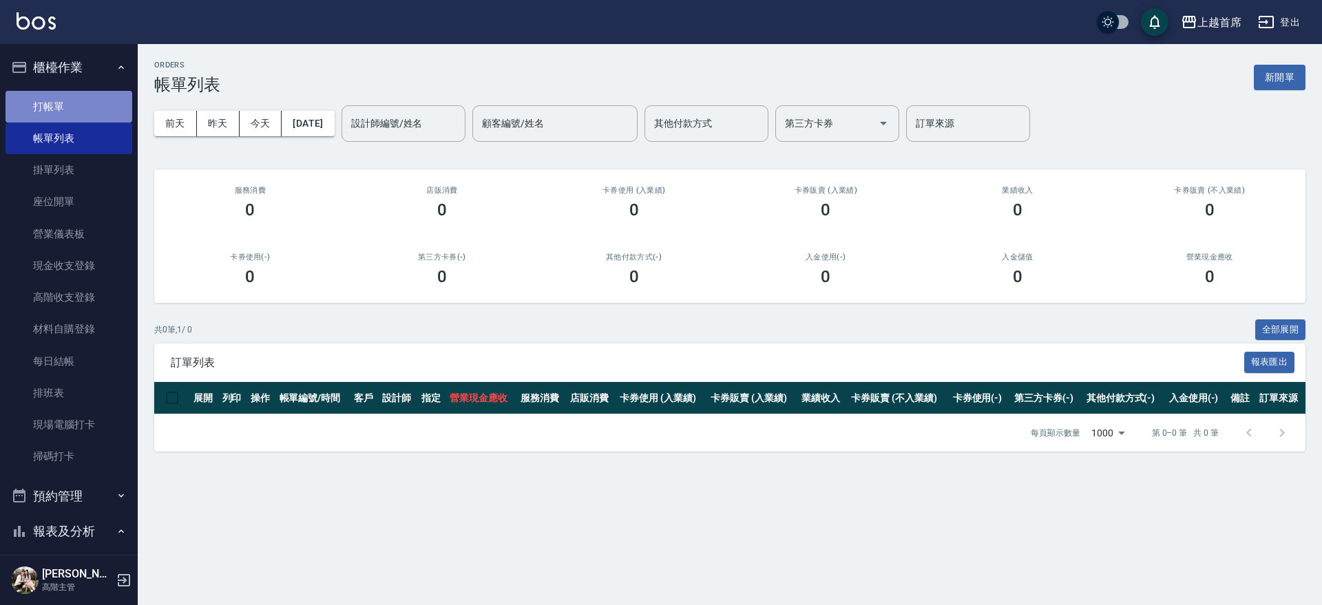
click at [69, 103] on link "打帳單" at bounding box center [69, 107] width 127 height 32
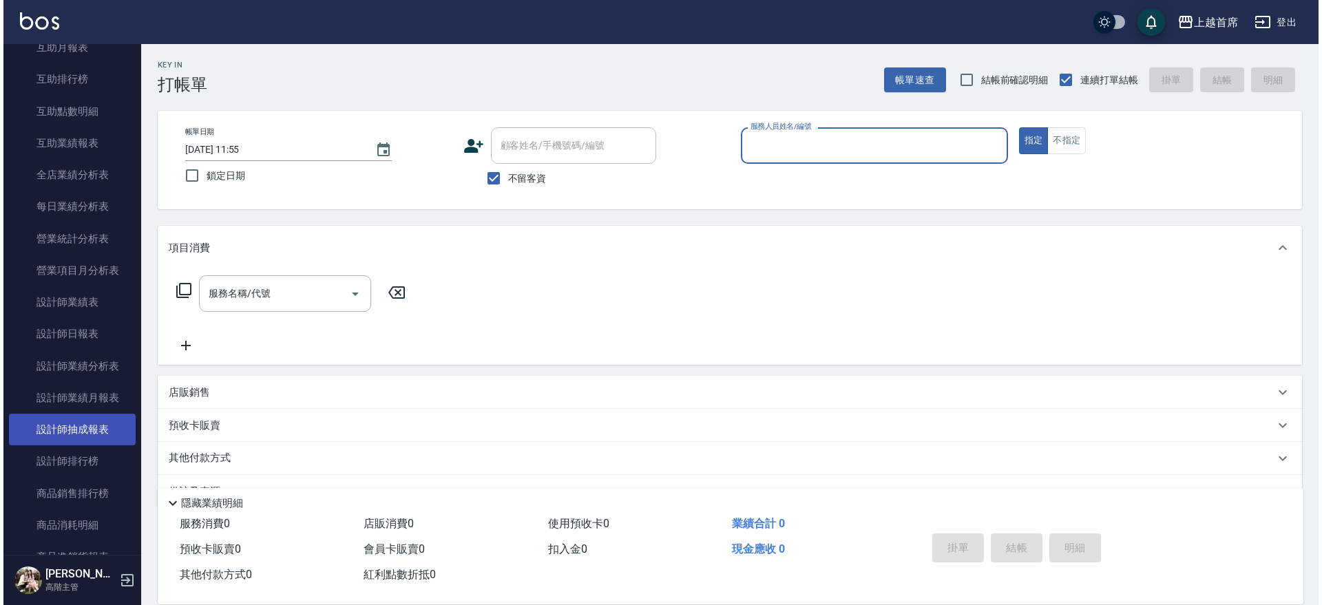
scroll to position [689, 0]
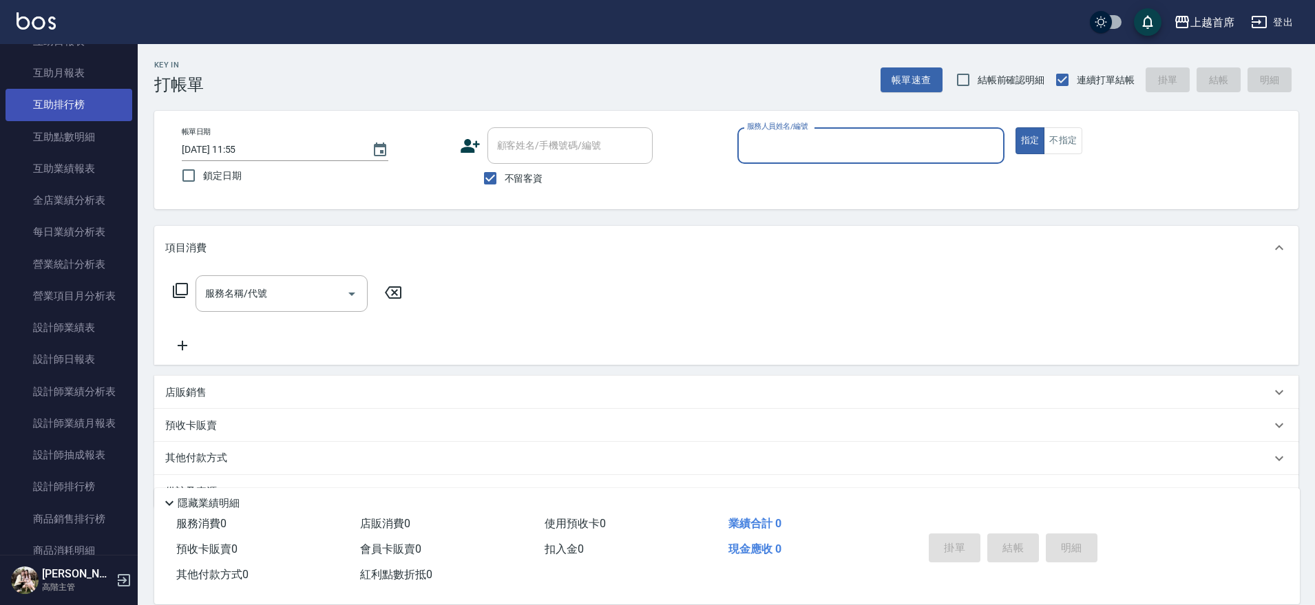
click at [73, 105] on link "互助排行榜" at bounding box center [69, 105] width 127 height 32
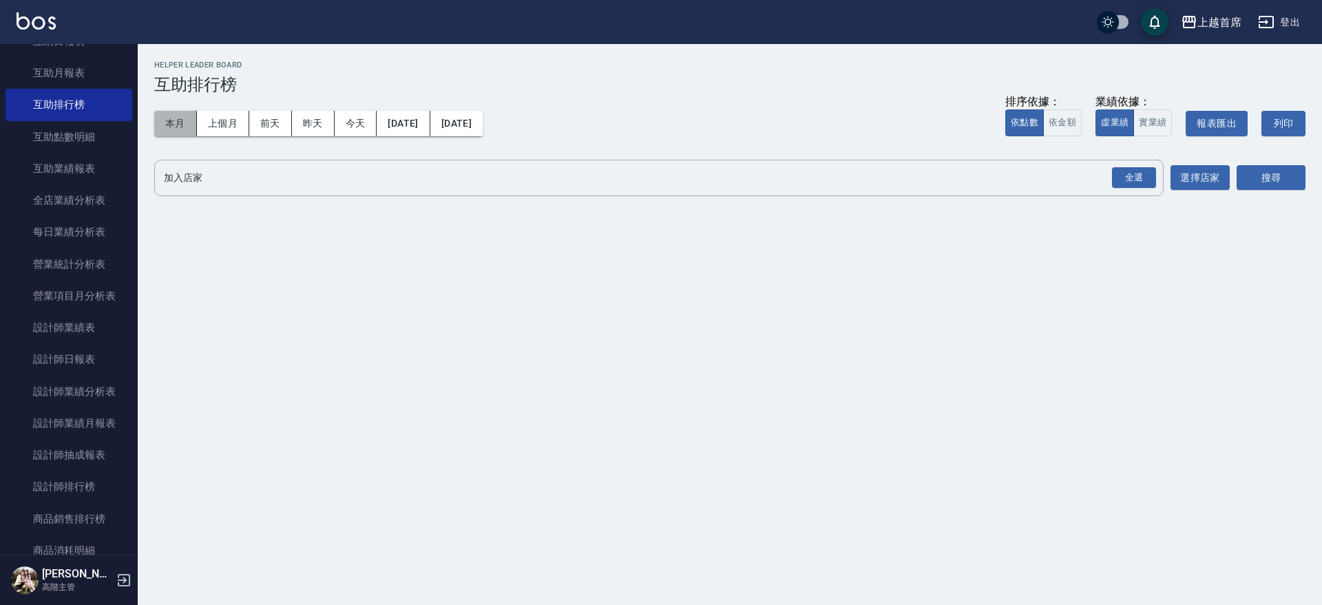
click at [170, 124] on button "本月" at bounding box center [175, 123] width 43 height 25
click at [90, 177] on link "互助業績報表" at bounding box center [69, 169] width 127 height 32
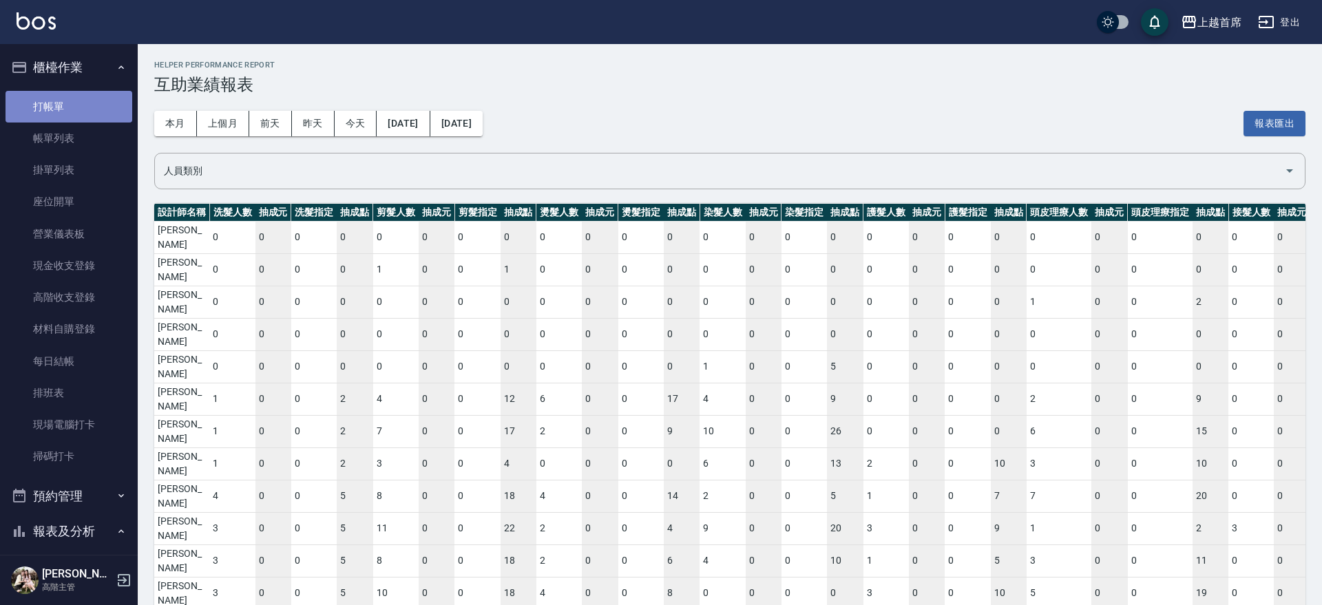
click at [87, 109] on link "打帳單" at bounding box center [69, 107] width 127 height 32
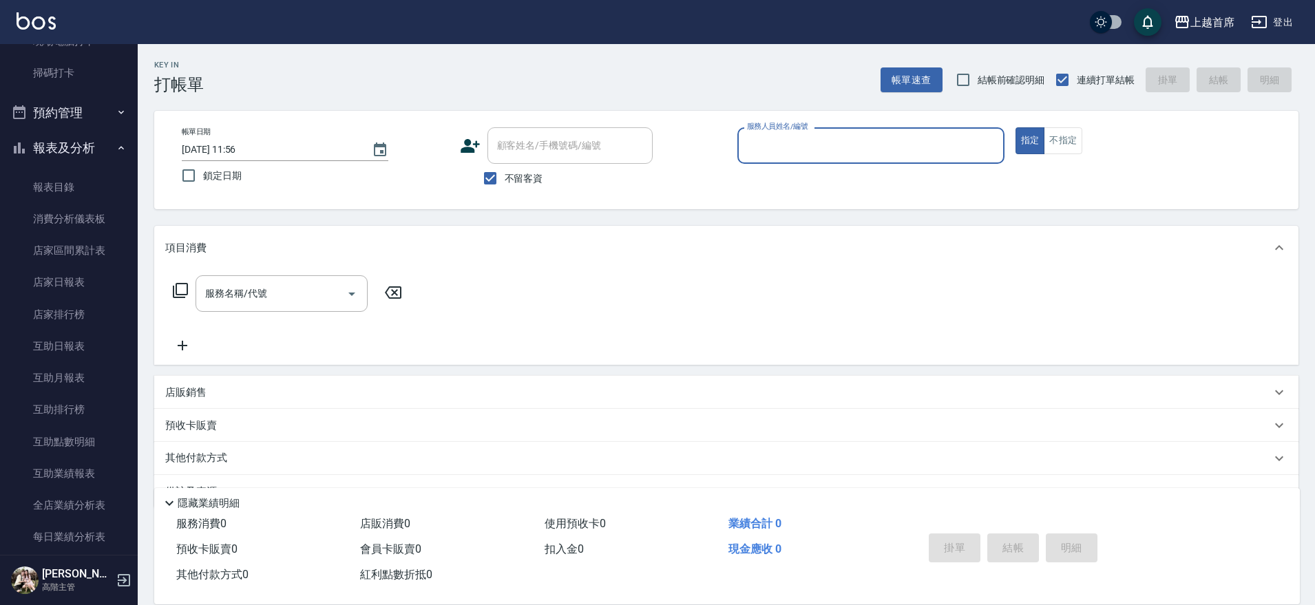
scroll to position [395, 0]
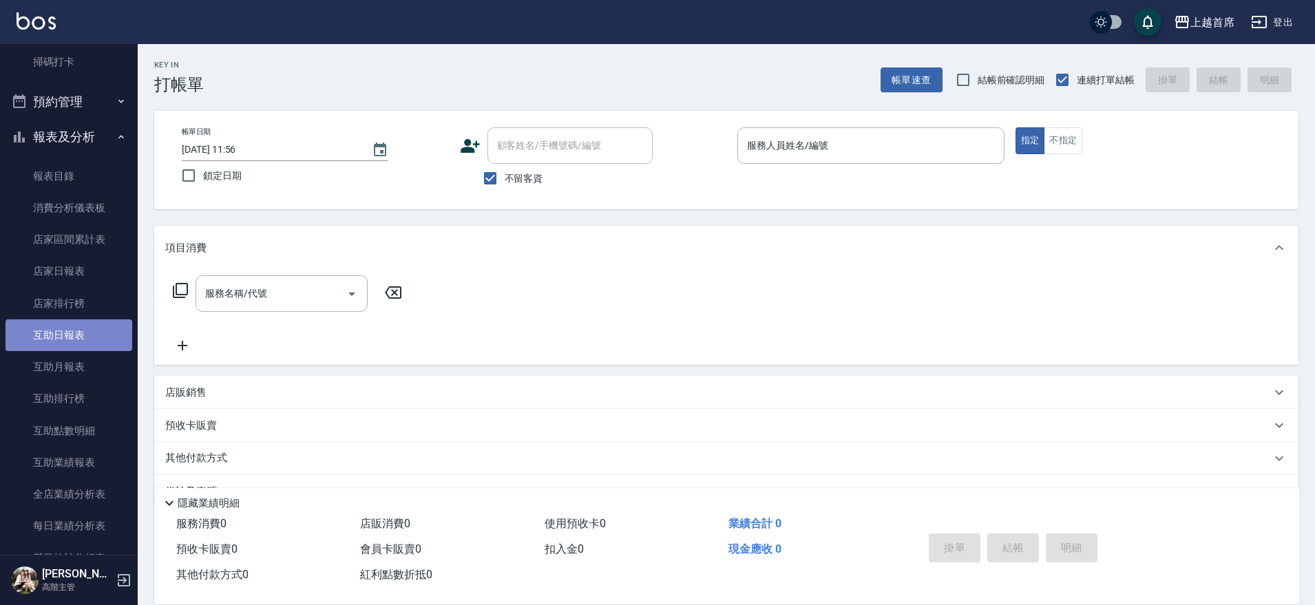
click at [79, 348] on link "互助日報表" at bounding box center [69, 336] width 127 height 32
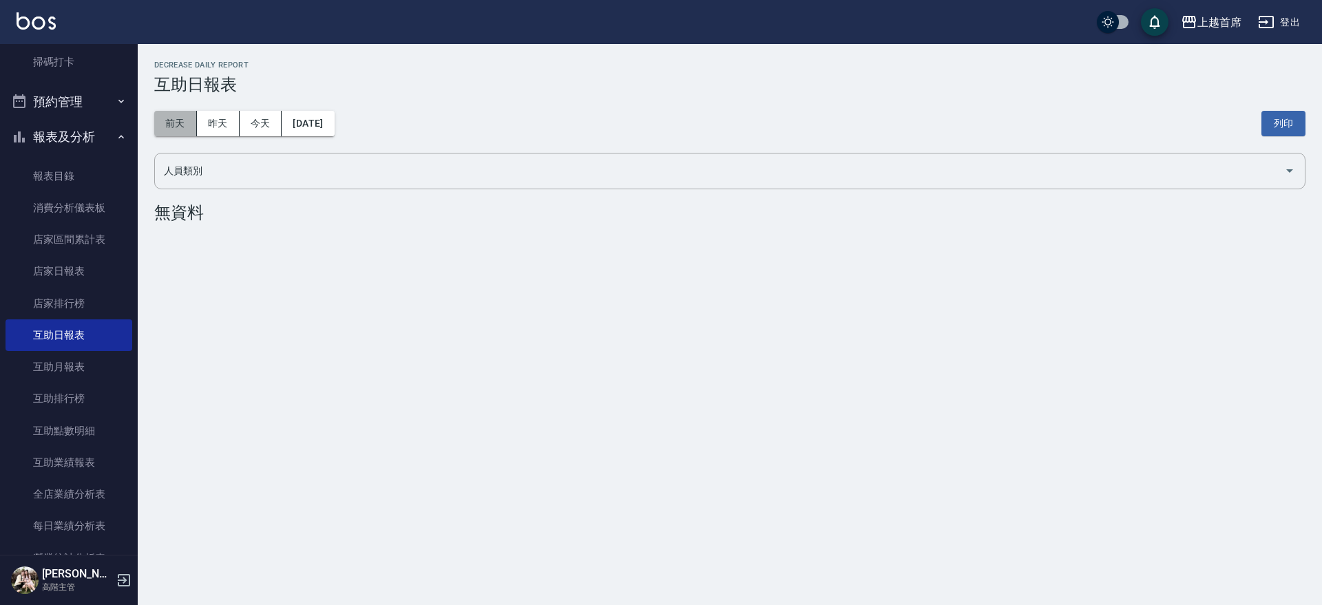
click at [169, 121] on button "前天" at bounding box center [175, 123] width 43 height 25
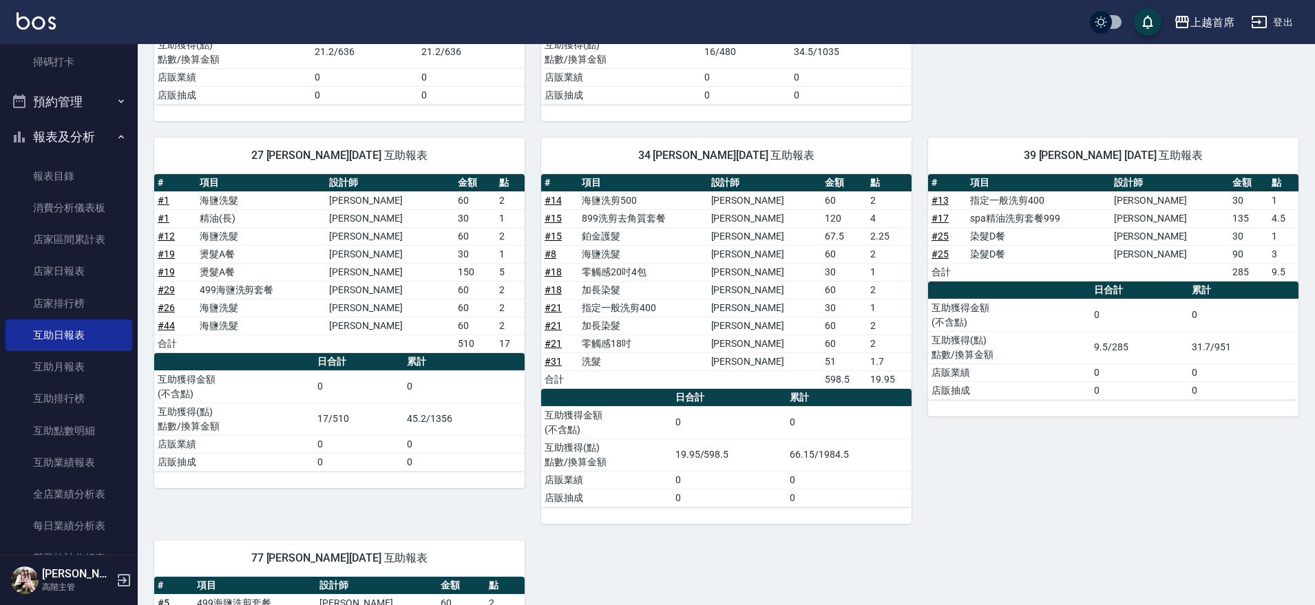
scroll to position [435, 0]
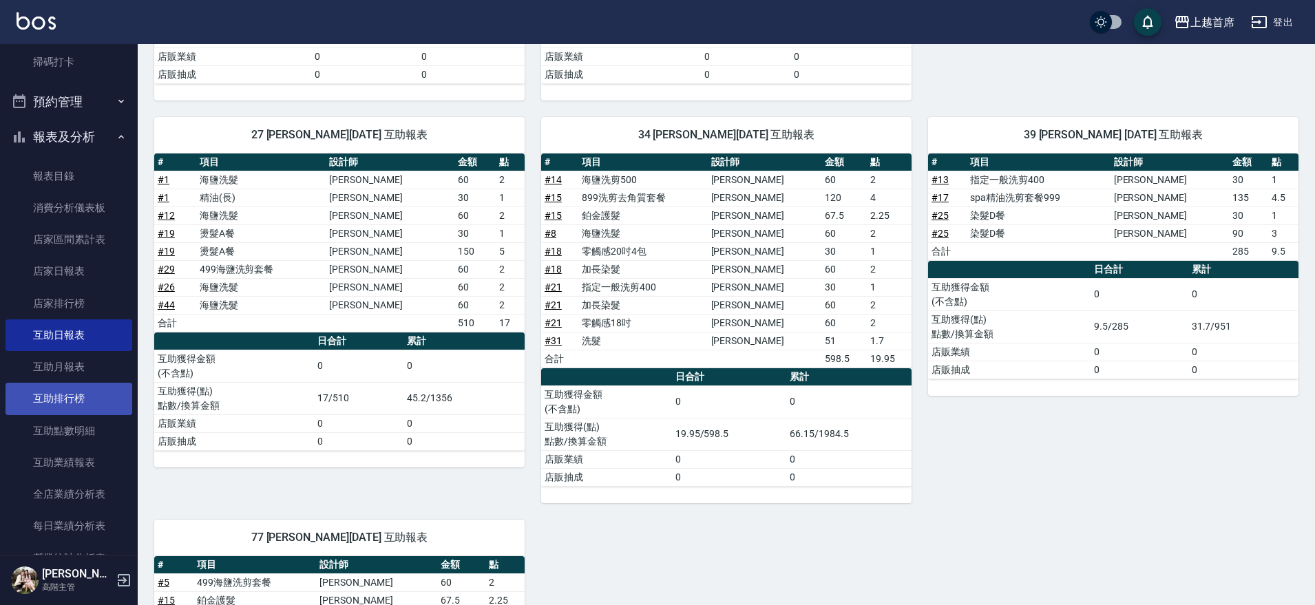
click at [92, 400] on link "互助排行榜" at bounding box center [69, 399] width 127 height 32
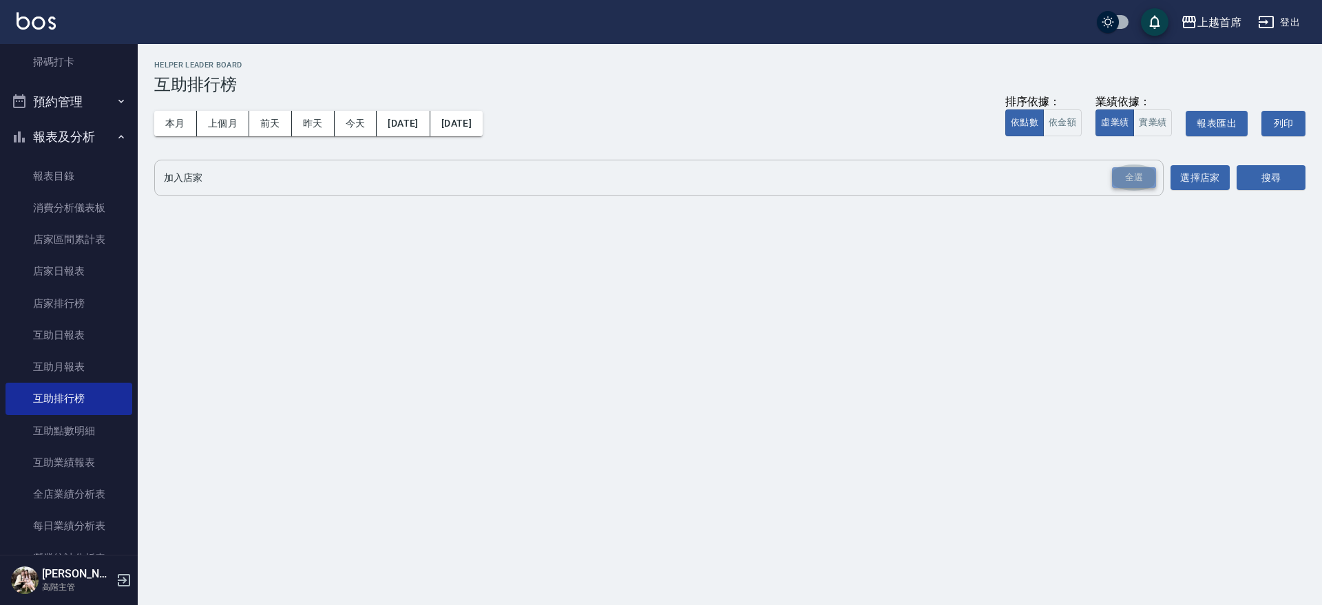
click at [1128, 177] on div "全選" at bounding box center [1134, 177] width 44 height 21
click at [1280, 176] on button "搜尋" at bounding box center [1271, 178] width 69 height 25
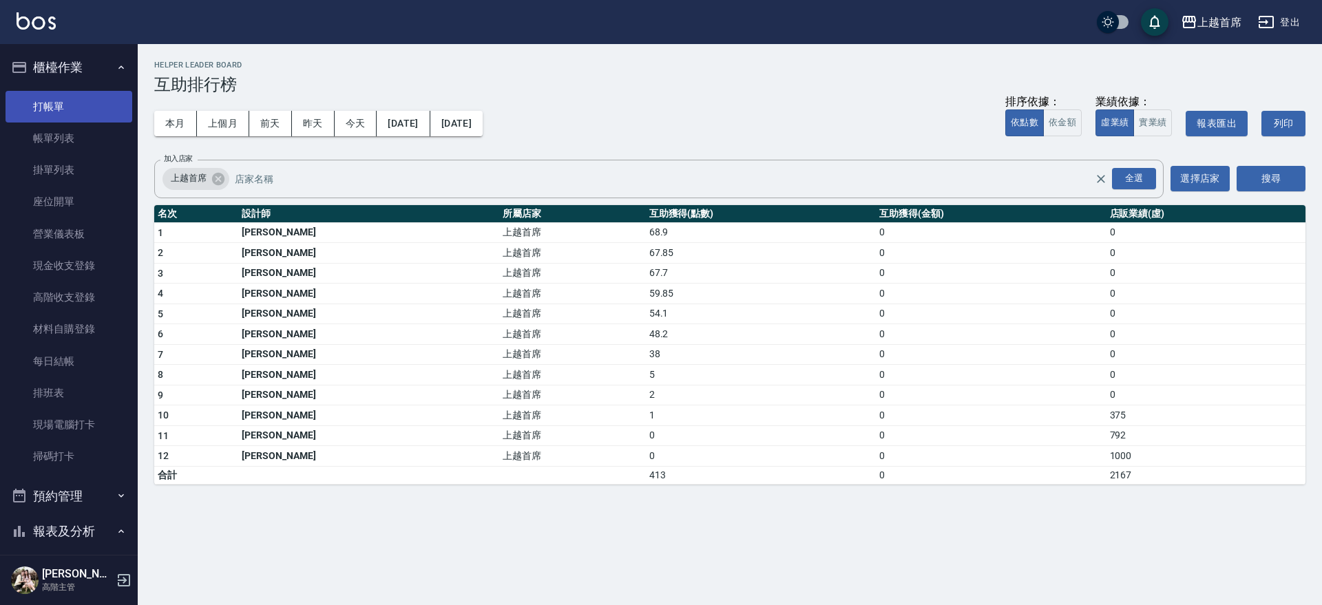
click at [56, 105] on link "打帳單" at bounding box center [69, 107] width 127 height 32
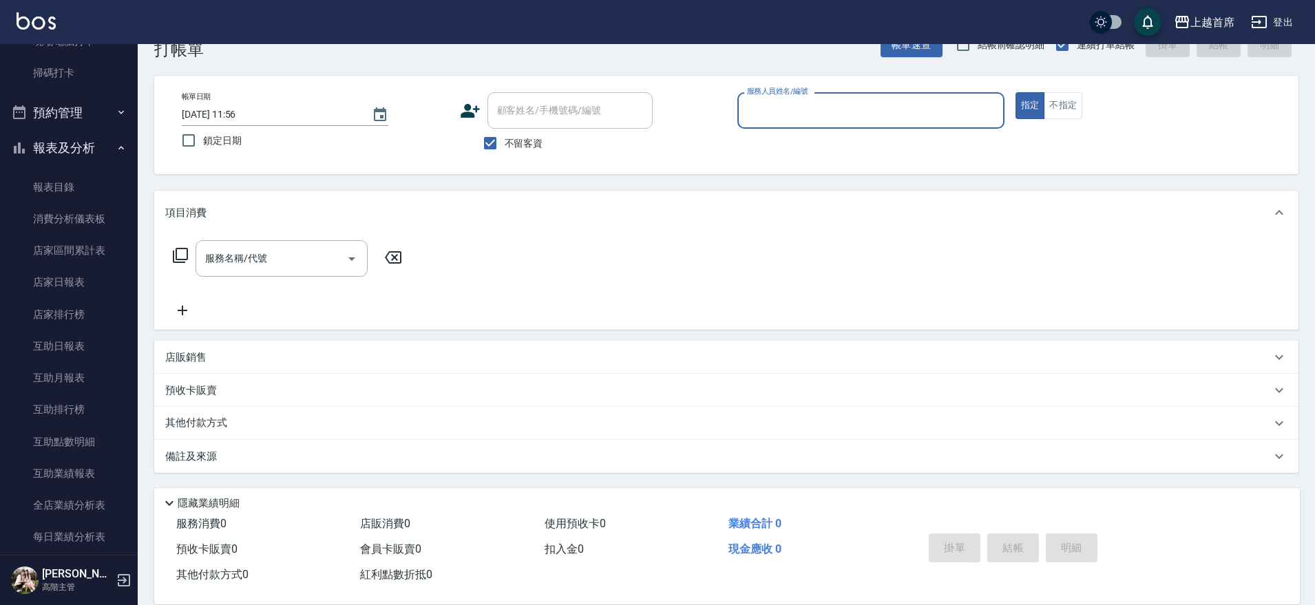
scroll to position [400, 0]
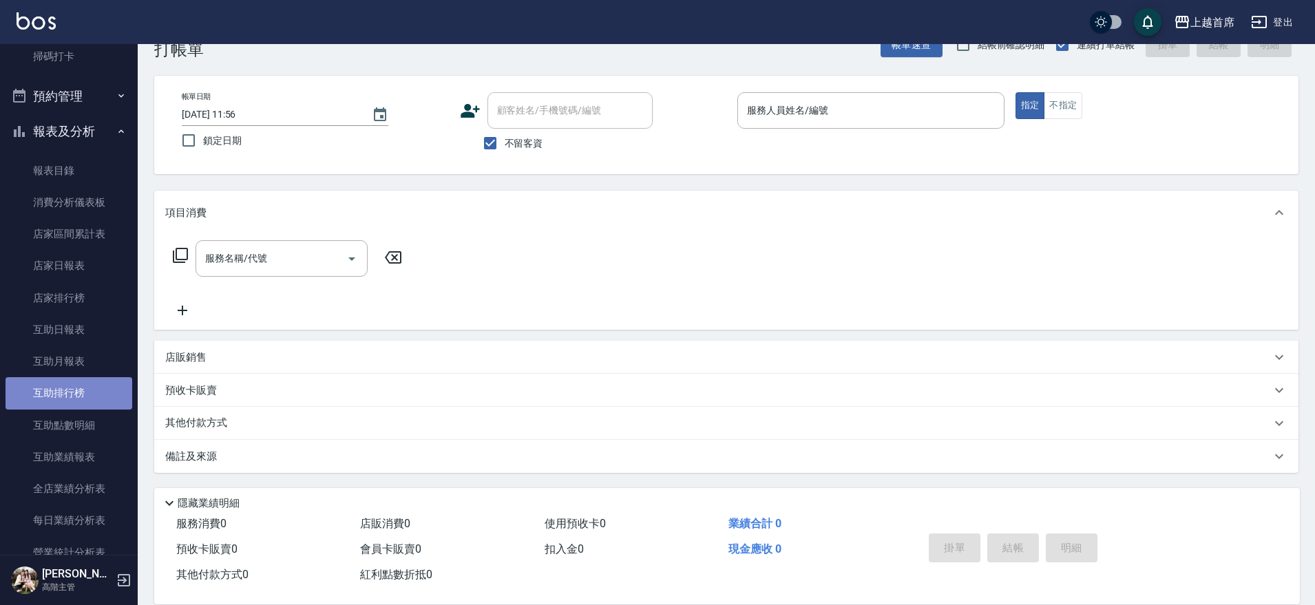
click at [85, 388] on link "互助排行榜" at bounding box center [69, 393] width 127 height 32
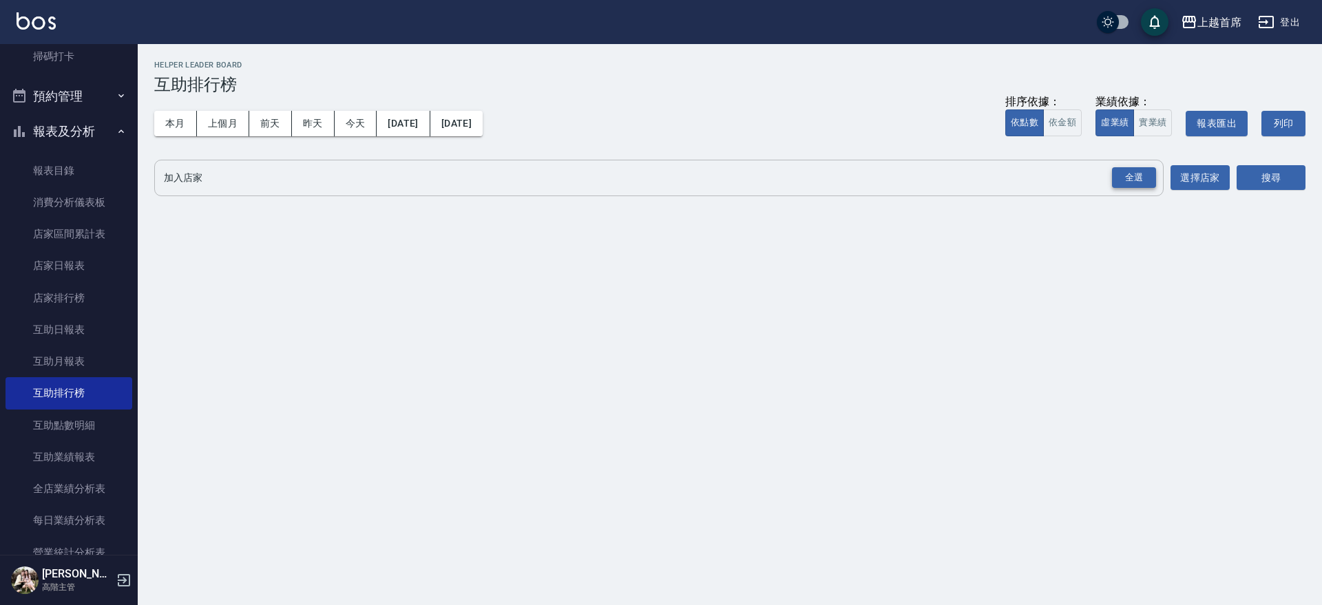
click at [1125, 181] on div "全選" at bounding box center [1134, 177] width 44 height 21
click at [1276, 176] on button "搜尋" at bounding box center [1271, 178] width 69 height 25
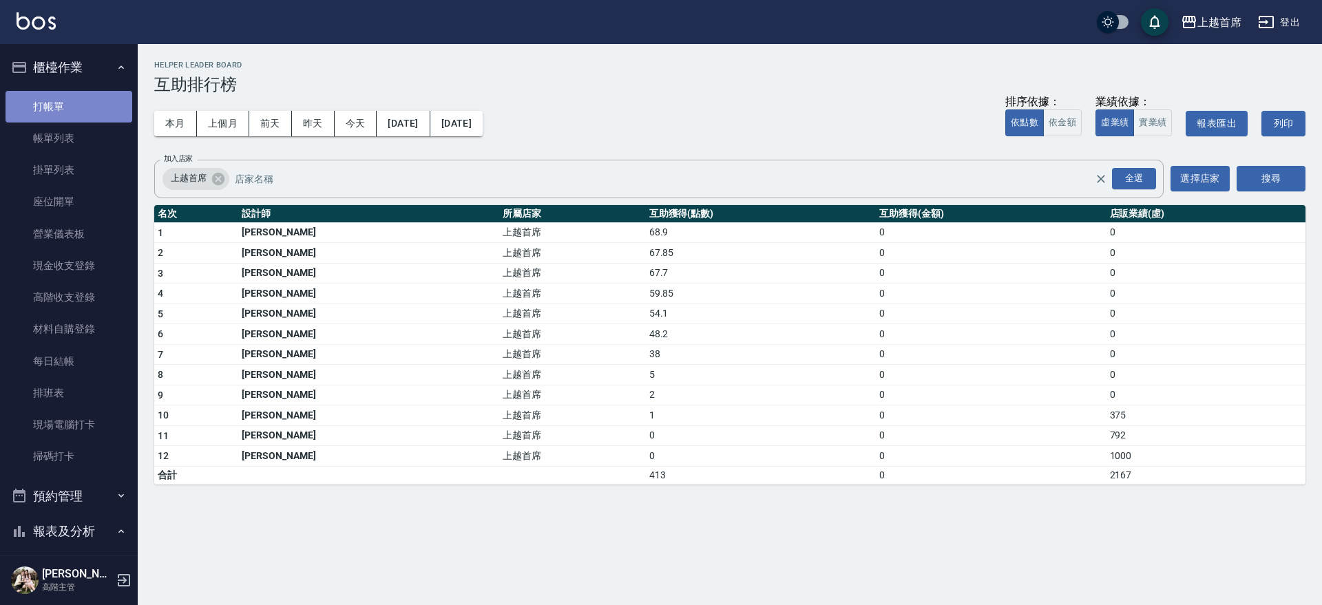
click at [83, 96] on link "打帳單" at bounding box center [69, 107] width 127 height 32
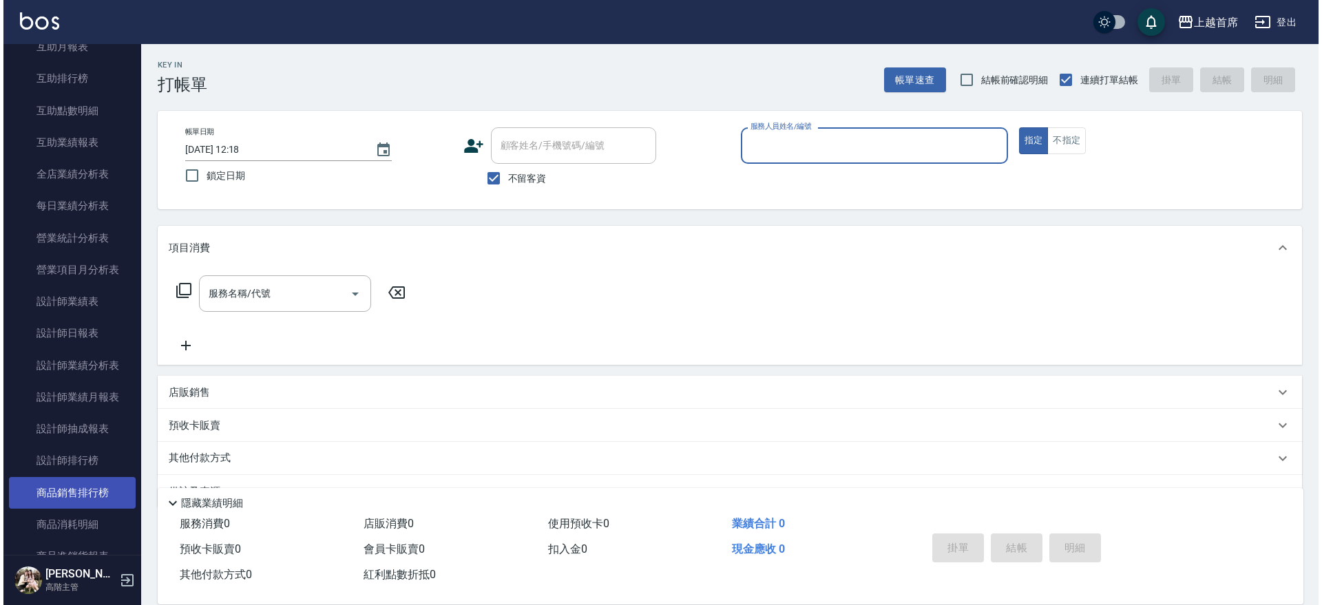
scroll to position [775, 0]
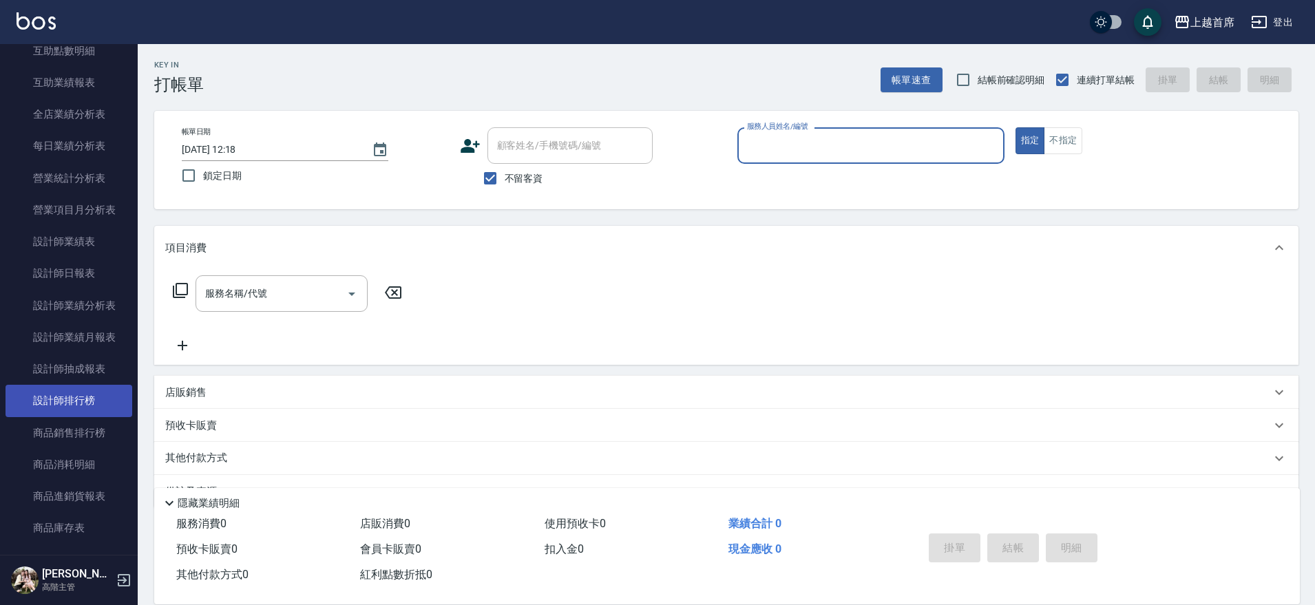
click at [86, 393] on link "設計師排行榜" at bounding box center [69, 401] width 127 height 32
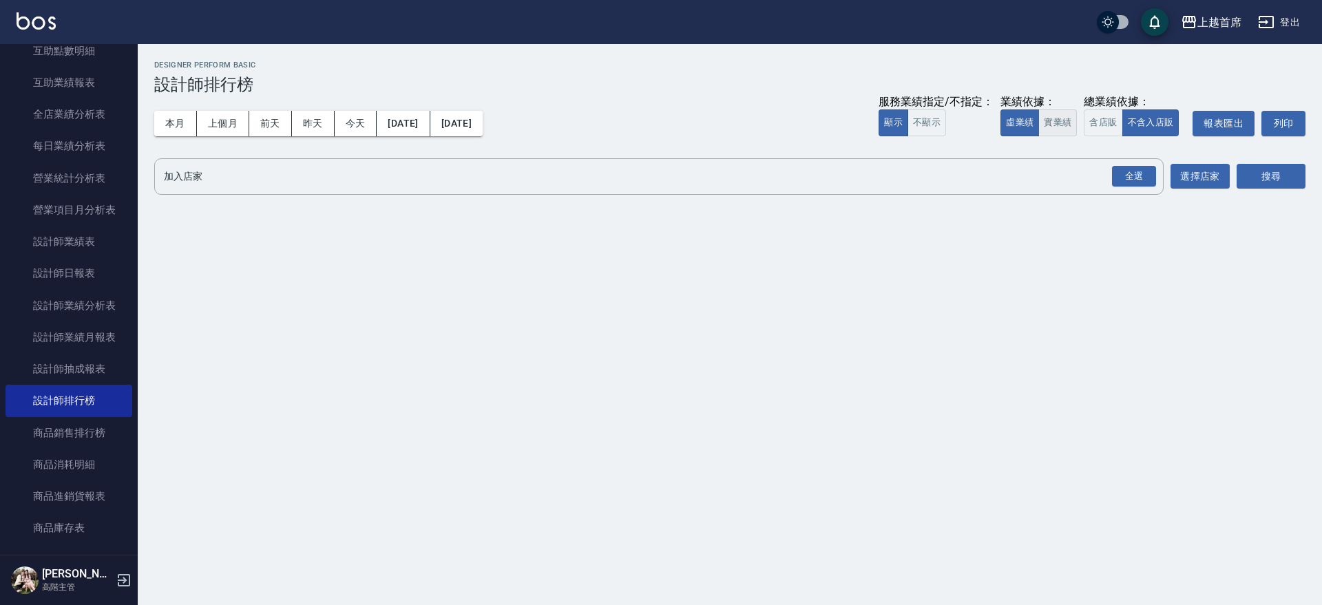
click at [1063, 121] on button "實業績" at bounding box center [1058, 122] width 39 height 27
click at [1130, 182] on div "全選" at bounding box center [1134, 176] width 44 height 21
click at [1273, 176] on button "搜尋" at bounding box center [1271, 177] width 69 height 25
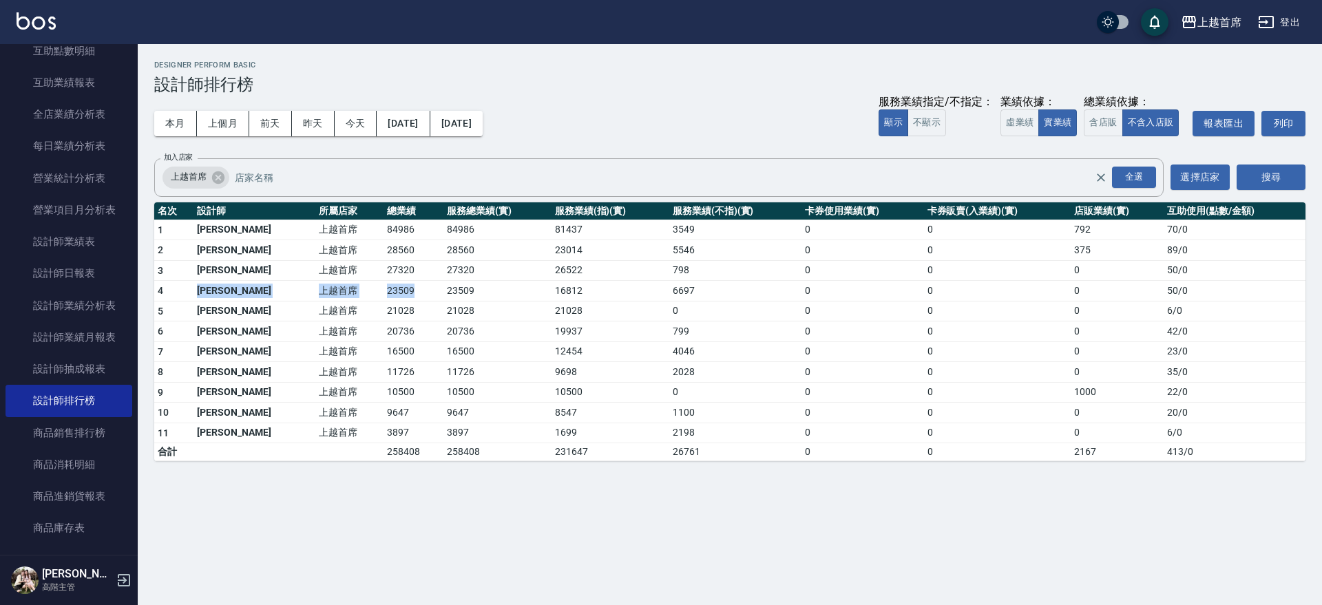
drag, startPoint x: 187, startPoint y: 292, endPoint x: 390, endPoint y: 284, distance: 203.3
click at [390, 284] on tr "4 [PERSON_NAME]首席 23509 23509 16812 6697 0 0 0 50 / 0" at bounding box center [729, 291] width 1151 height 21
click at [390, 284] on td "23509" at bounding box center [414, 291] width 60 height 21
drag, startPoint x: 340, startPoint y: 286, endPoint x: 428, endPoint y: 289, distance: 88.2
click at [428, 289] on tr "4 [PERSON_NAME]首席 23509 23509 16812 6697 0 0 0 50 / 0" at bounding box center [729, 291] width 1151 height 21
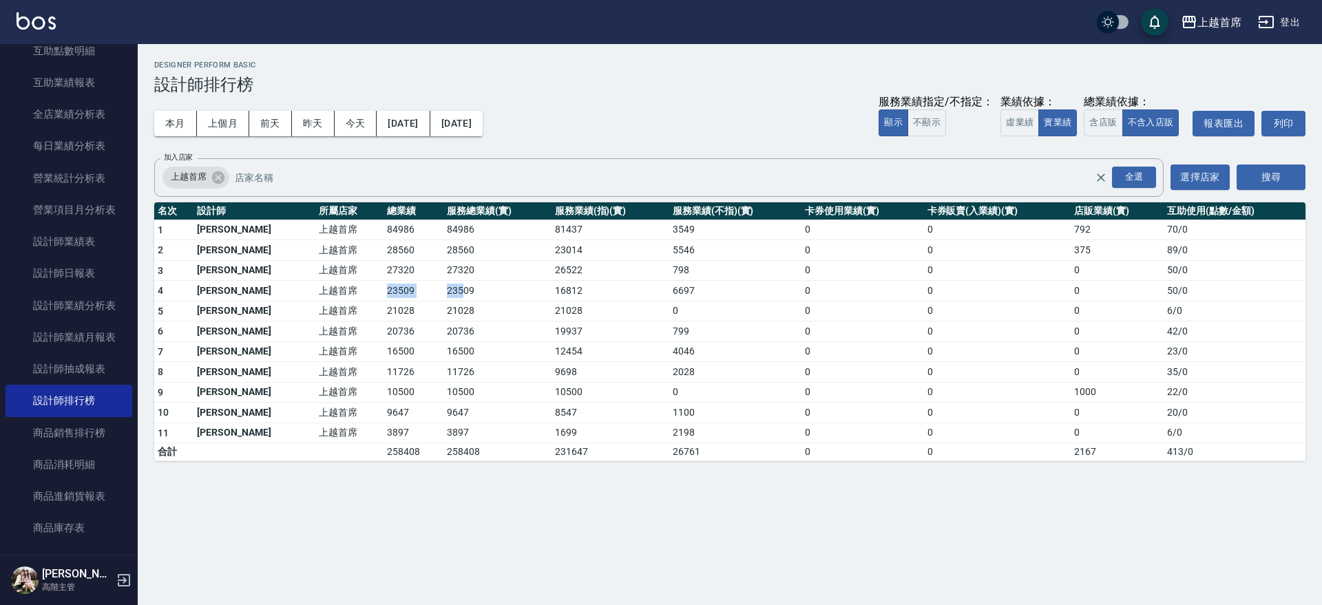
click at [444, 289] on td "23509" at bounding box center [497, 291] width 107 height 21
drag, startPoint x: 429, startPoint y: 289, endPoint x: 556, endPoint y: 291, distance: 126.7
click at [528, 291] on tr "4 [PERSON_NAME]首席 23509 23509 16812 6697 0 0 0 50 / 0" at bounding box center [729, 291] width 1151 height 21
click at [556, 291] on td "16812" at bounding box center [611, 291] width 118 height 21
drag, startPoint x: 607, startPoint y: 289, endPoint x: 513, endPoint y: 289, distance: 93.7
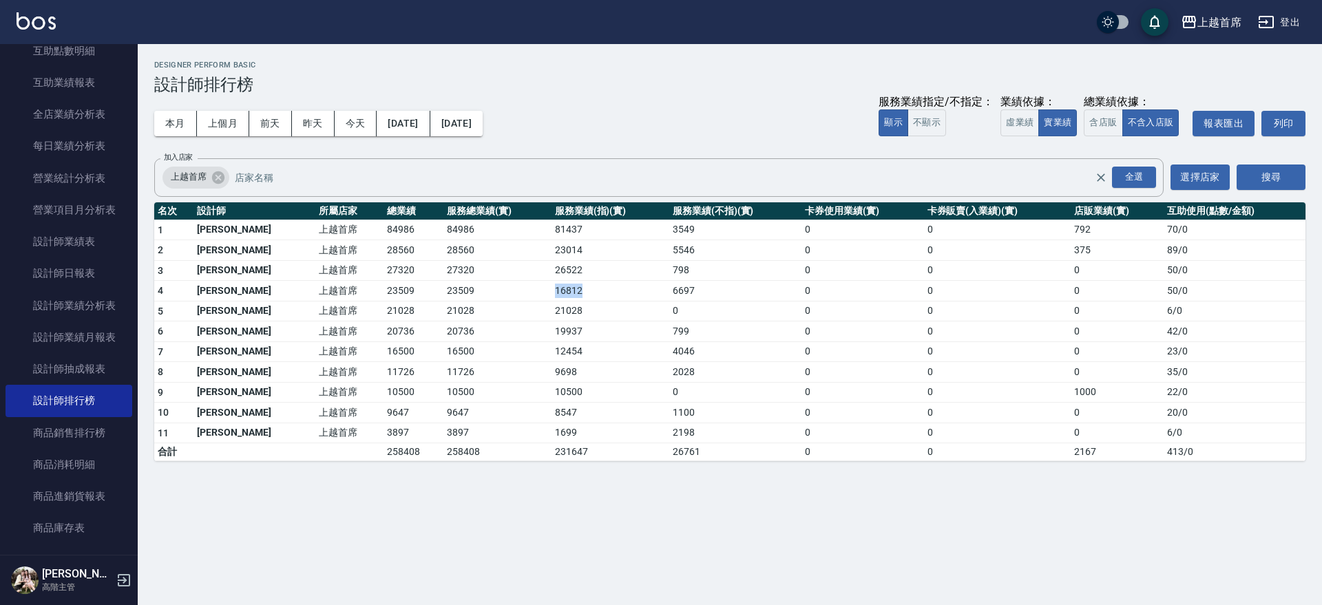
click at [513, 289] on tr "4 [PERSON_NAME]首席 23509 23509 16812 6697 0 0 0 50 / 0" at bounding box center [729, 291] width 1151 height 21
click at [513, 289] on td "23509" at bounding box center [497, 291] width 107 height 21
drag, startPoint x: 490, startPoint y: 289, endPoint x: 441, endPoint y: 289, distance: 48.2
click at [444, 289] on td "23509" at bounding box center [497, 291] width 107 height 21
drag, startPoint x: 441, startPoint y: 289, endPoint x: 216, endPoint y: 282, distance: 226.0
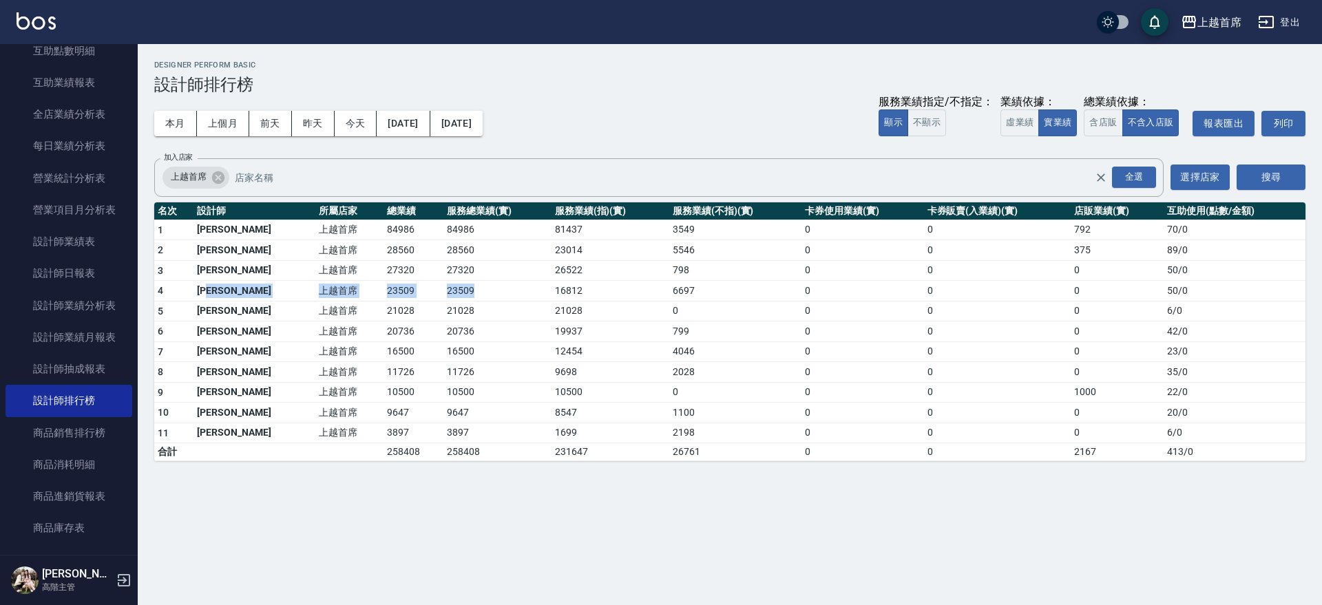
click at [216, 282] on tr "4 [PERSON_NAME]首席 23509 23509 16812 6697 0 0 0 50 / 0" at bounding box center [729, 291] width 1151 height 21
click at [216, 282] on td "[PERSON_NAME]" at bounding box center [255, 291] width 122 height 21
drag, startPoint x: 240, startPoint y: 282, endPoint x: 427, endPoint y: 282, distance: 186.6
click at [427, 282] on tr "4 [PERSON_NAME]首席 23509 23509 16812 6697 0 0 0 50 / 0" at bounding box center [729, 291] width 1151 height 21
click at [444, 282] on td "23509" at bounding box center [497, 291] width 107 height 21
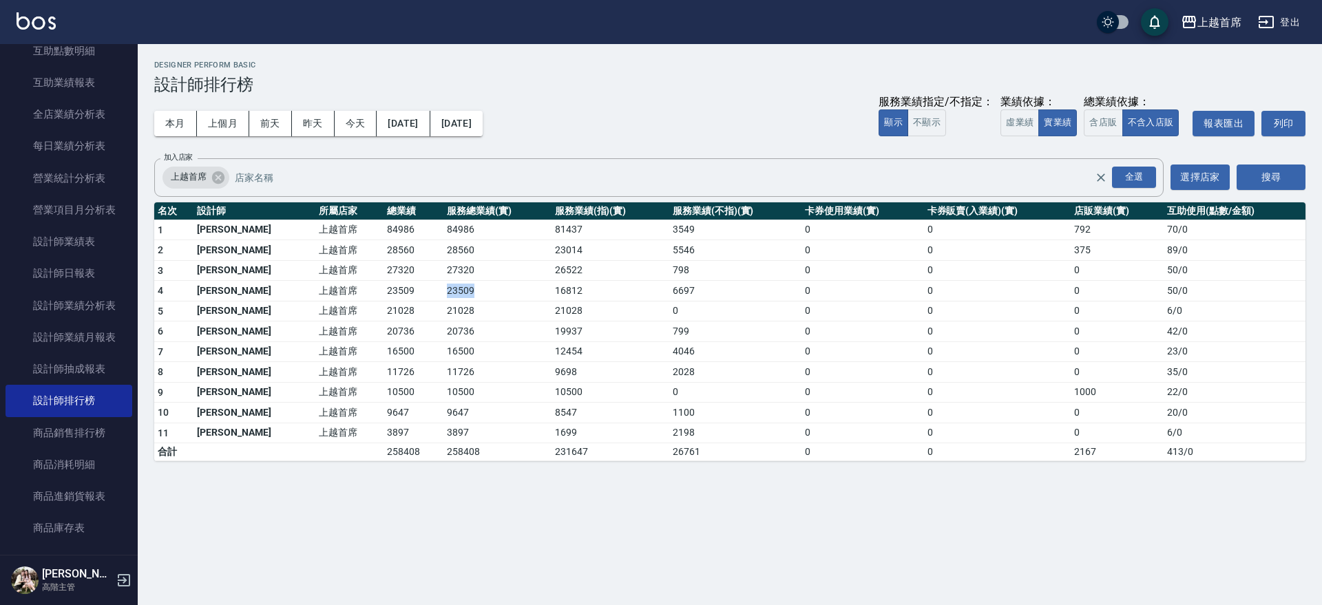
drag, startPoint x: 463, startPoint y: 282, endPoint x: 379, endPoint y: 284, distance: 83.4
click at [379, 284] on tr "4 [PERSON_NAME]首席 23509 23509 16812 6697 0 0 0 50 / 0" at bounding box center [729, 291] width 1151 height 21
click at [384, 284] on td "23509" at bounding box center [414, 291] width 60 height 21
drag, startPoint x: 320, startPoint y: 285, endPoint x: 453, endPoint y: 286, distance: 132.9
click at [453, 286] on tr "4 [PERSON_NAME]首席 23509 23509 16812 6697 0 0 0 50 / 0" at bounding box center [729, 291] width 1151 height 21
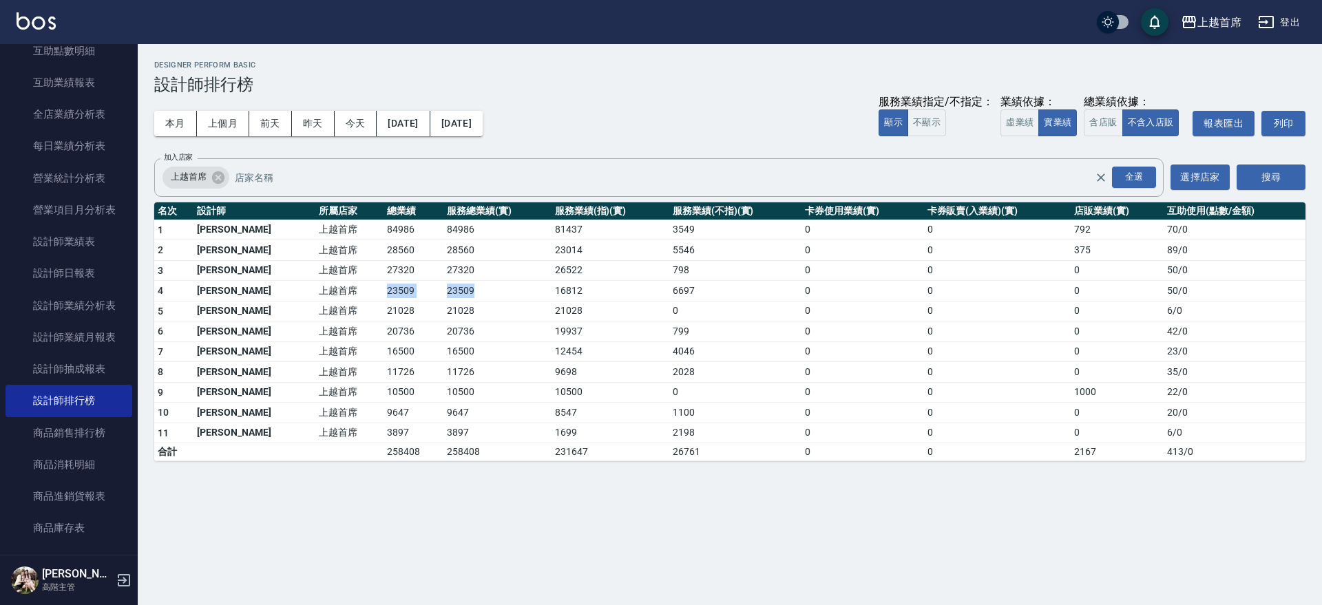
click at [453, 286] on td "23509" at bounding box center [497, 291] width 107 height 21
drag, startPoint x: 453, startPoint y: 286, endPoint x: 289, endPoint y: 296, distance: 164.9
click at [289, 296] on tr "4 [PERSON_NAME]首席 23509 23509 16812 6697 0 0 0 50 / 0" at bounding box center [729, 291] width 1151 height 21
click at [315, 296] on td "上越首席" at bounding box center [349, 291] width 68 height 21
drag, startPoint x: 406, startPoint y: 355, endPoint x: 444, endPoint y: 355, distance: 38.6
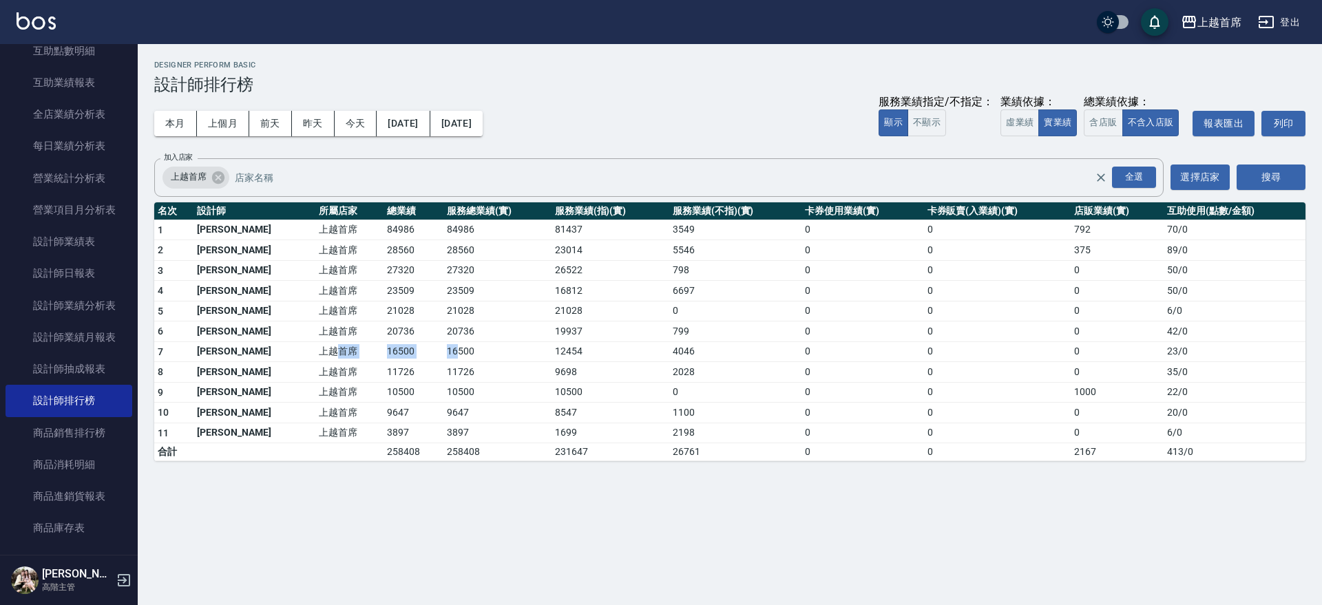
click at [435, 355] on tr "7 [PERSON_NAME] 上越首席 16500 16500 12454 4046 0 0 0 23 / 0" at bounding box center [729, 352] width 1151 height 21
click at [450, 355] on td "16500" at bounding box center [497, 352] width 107 height 21
click at [170, 115] on button "本月" at bounding box center [175, 123] width 43 height 25
